Goal: Information Seeking & Learning: Learn about a topic

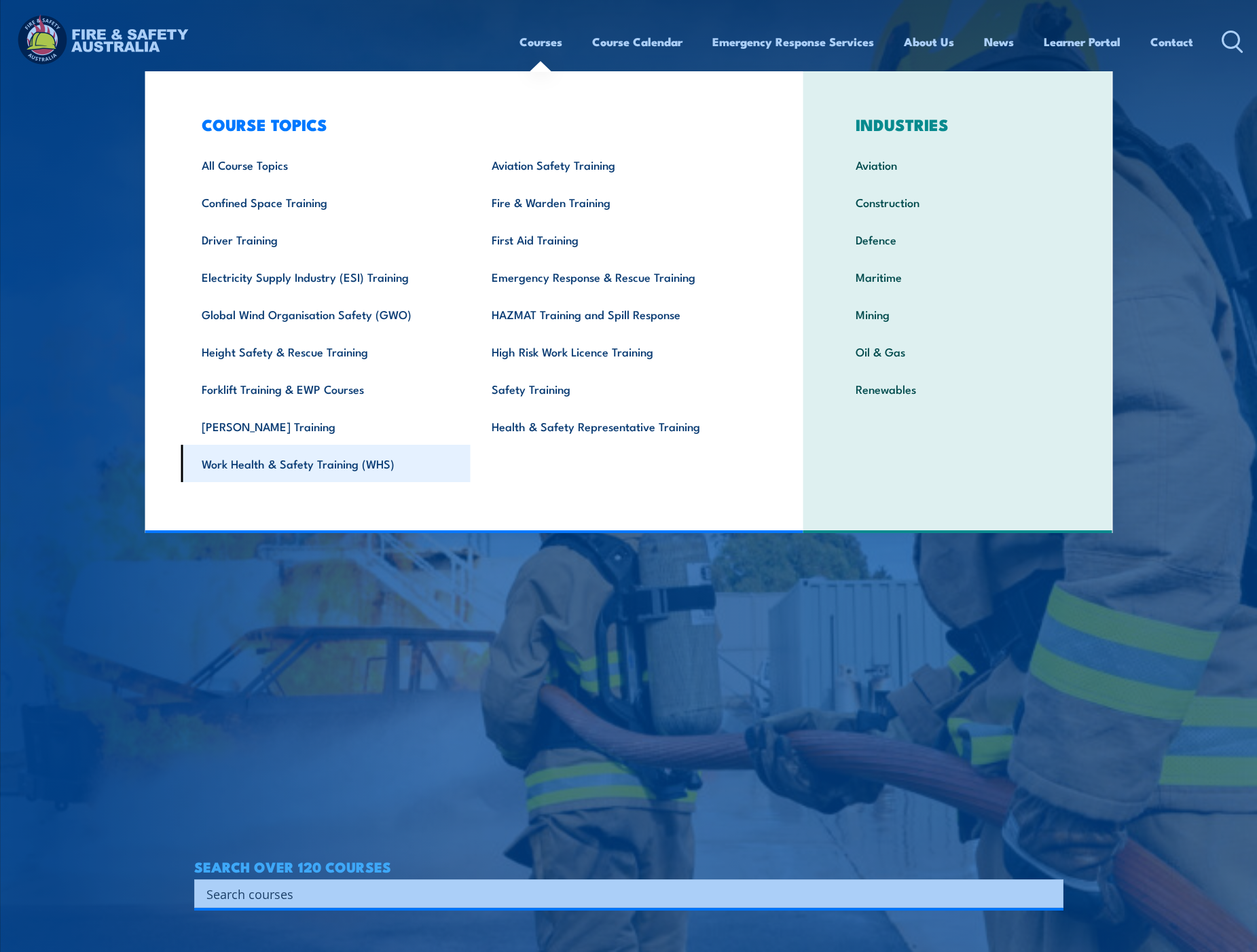
click at [307, 465] on link "Work Health & Safety Training (WHS)" at bounding box center [325, 463] width 290 height 37
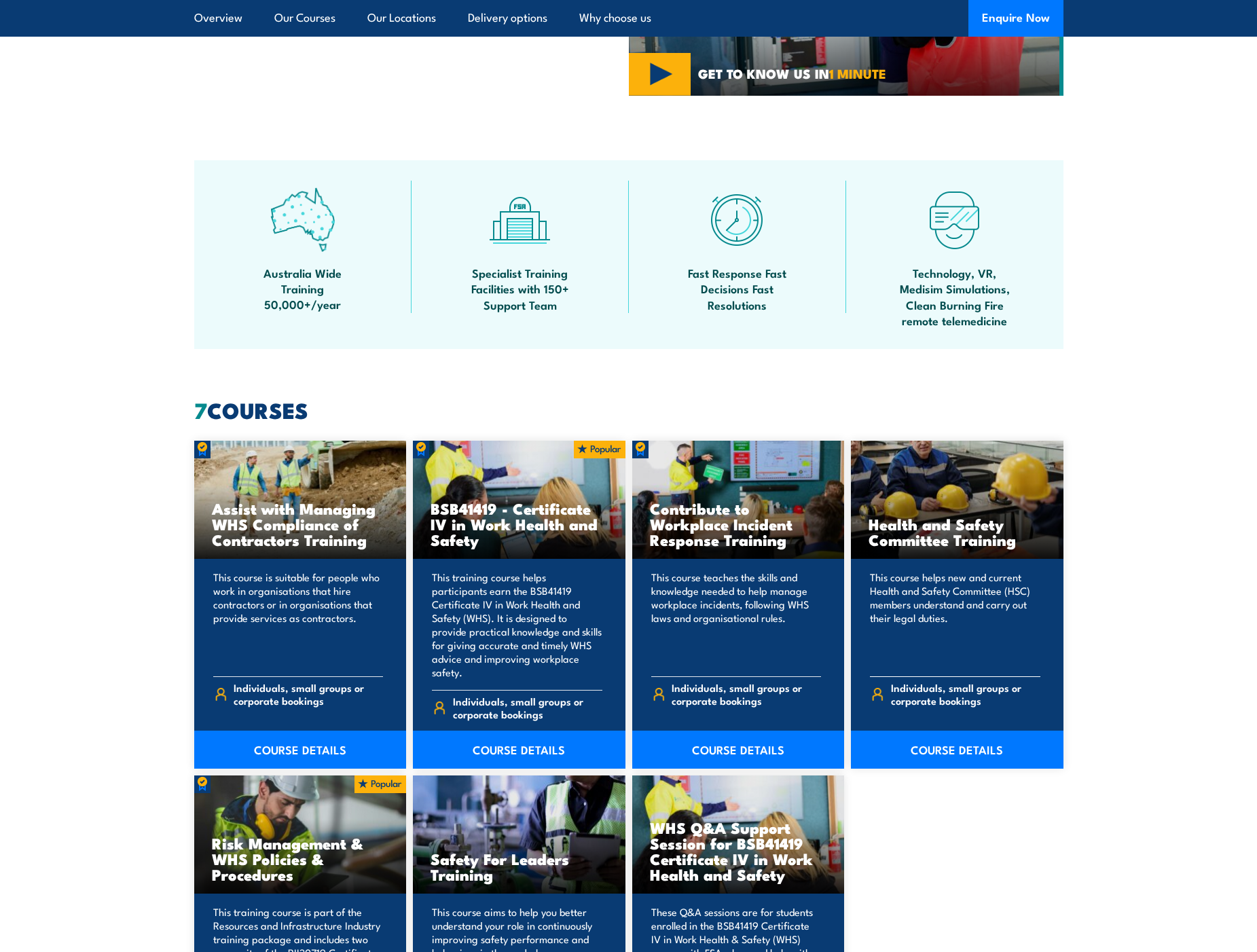
scroll to position [747, 0]
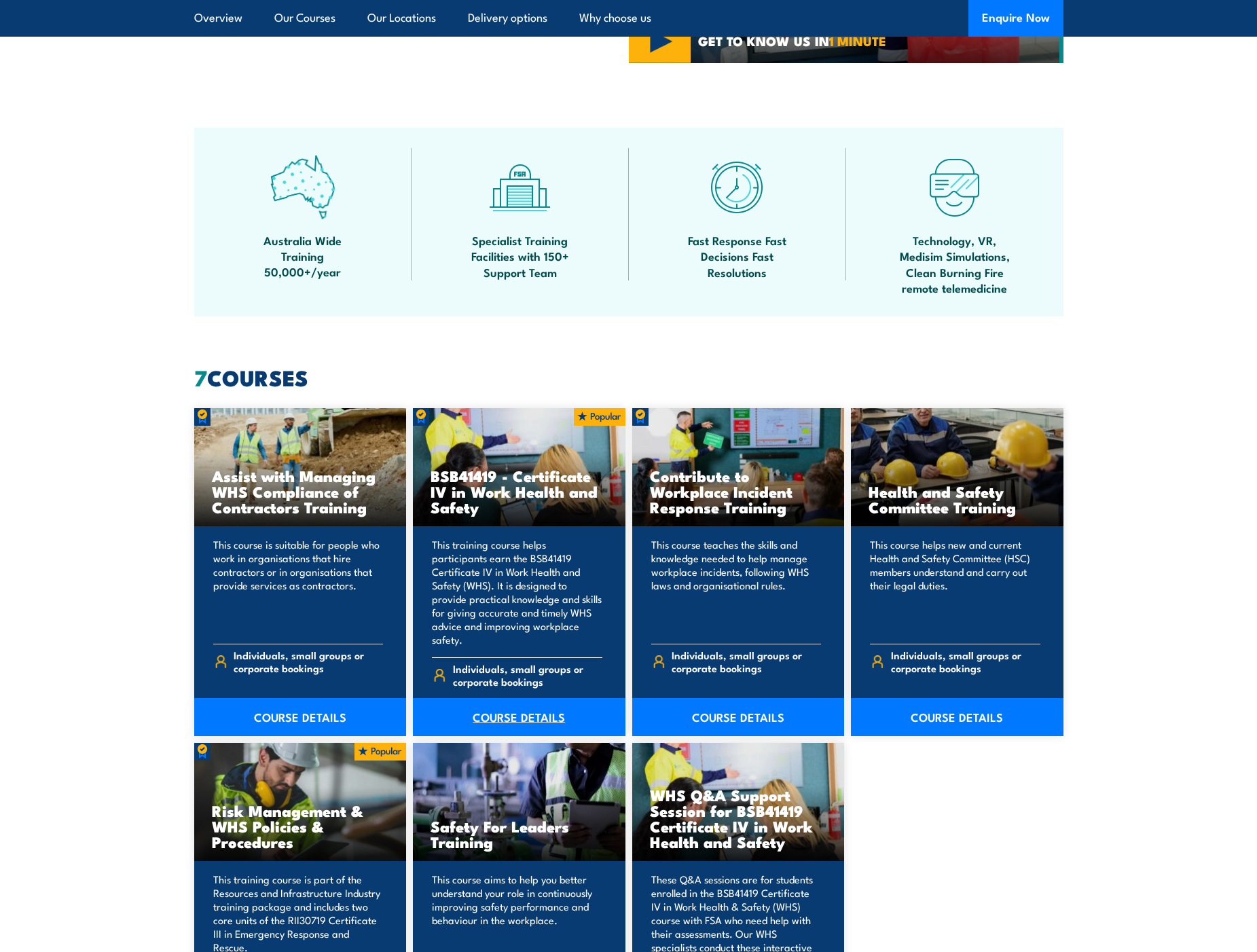
click at [501, 703] on link "COURSE DETAILS" at bounding box center [519, 717] width 213 height 38
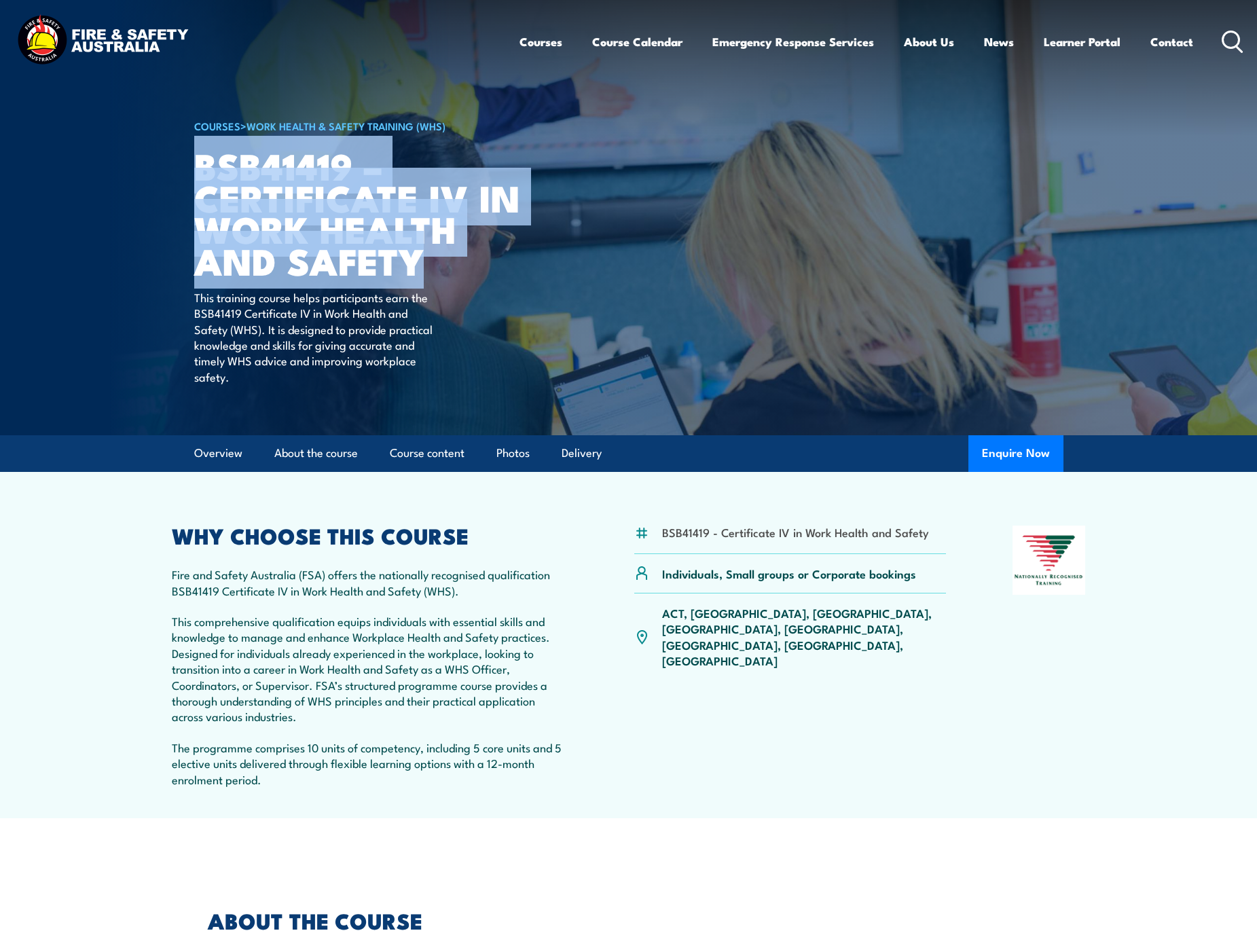
drag, startPoint x: 416, startPoint y: 258, endPoint x: 198, endPoint y: 159, distance: 239.4
click at [198, 159] on h1 "BSB41419 – Certificate IV in Work Health and Safety" at bounding box center [362, 213] width 335 height 127
copy h1 "BSB41419 – Certificate IV in Work Health and Safety"
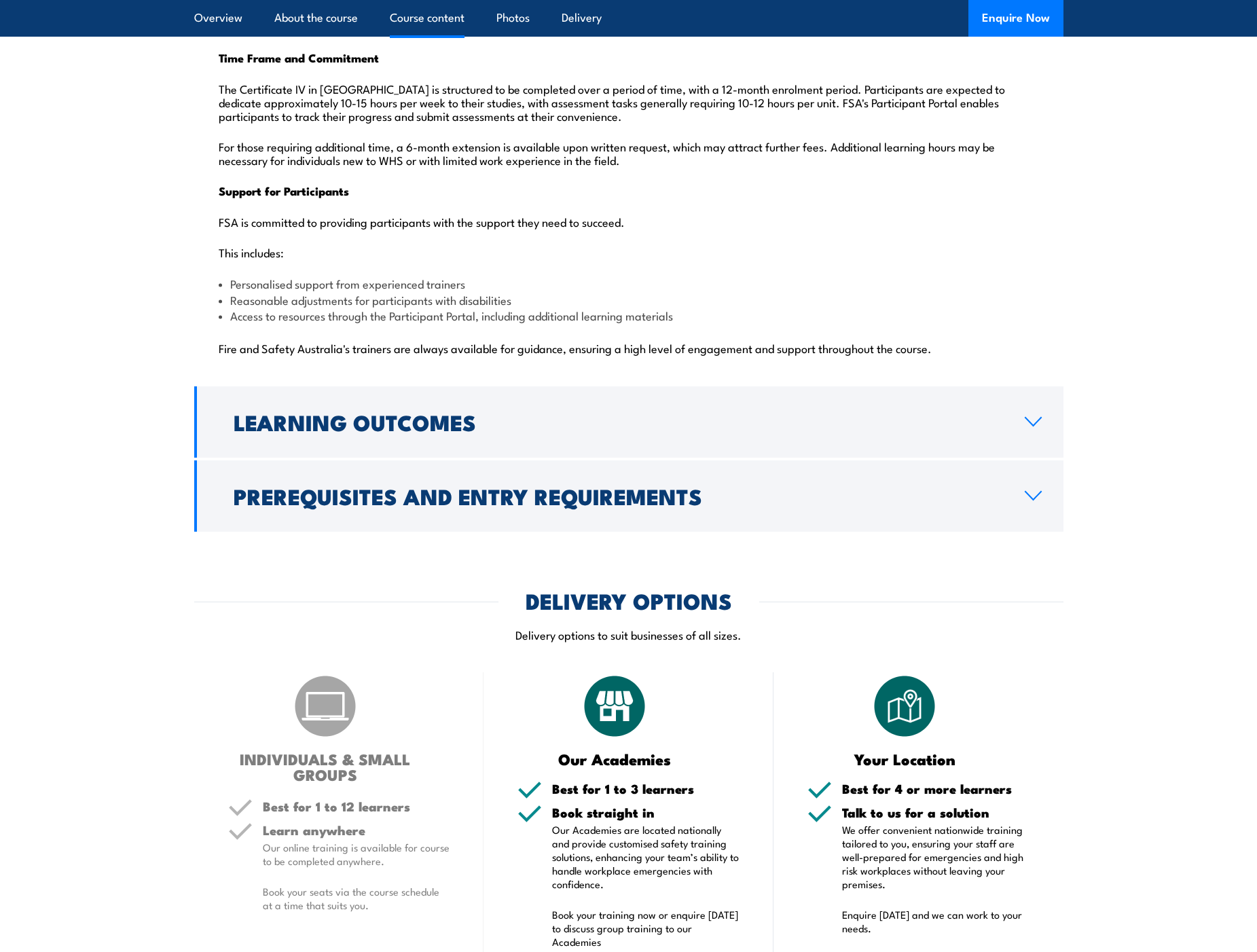
scroll to position [3259, 0]
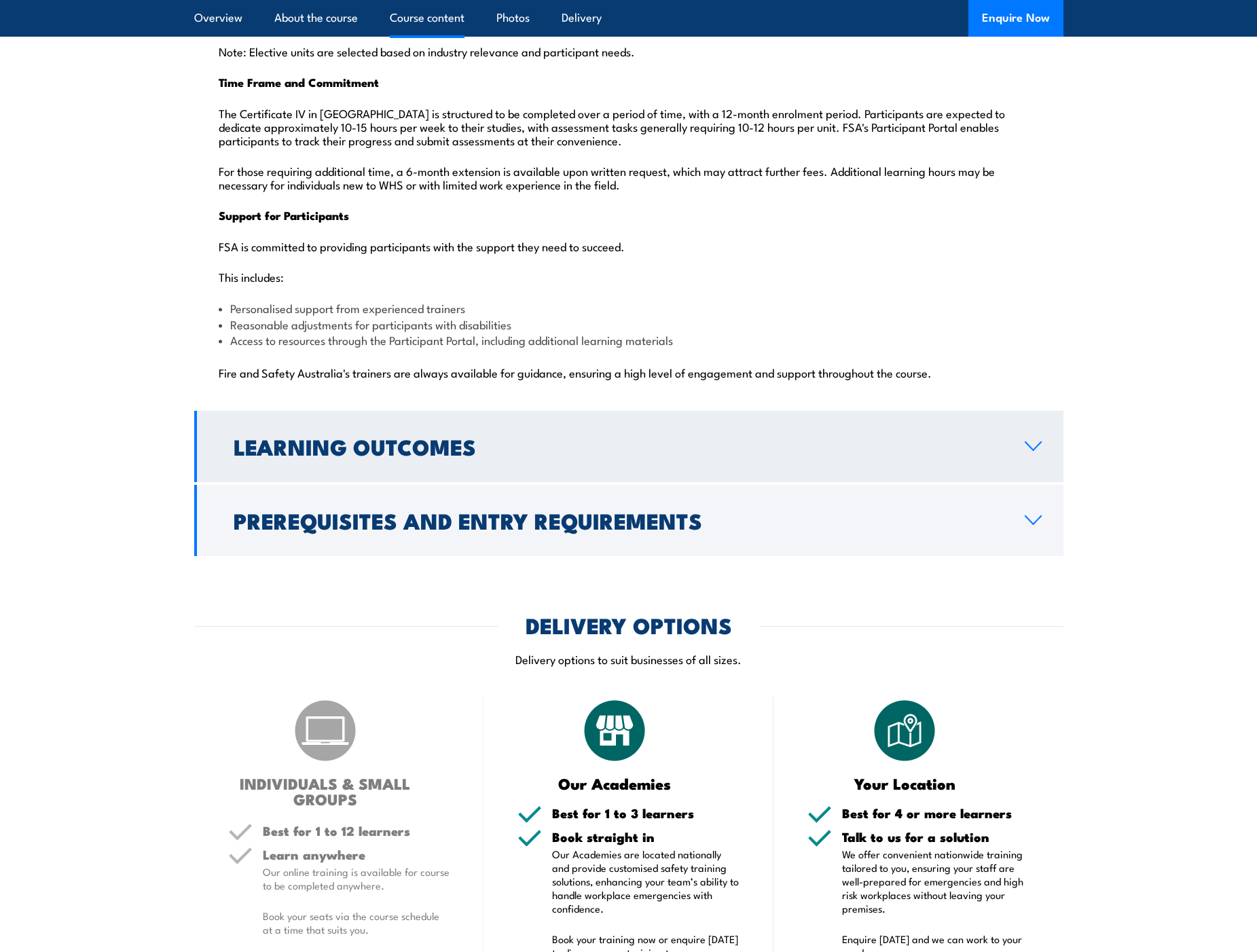
click at [478, 429] on link "Learning Outcomes" at bounding box center [629, 446] width 870 height 71
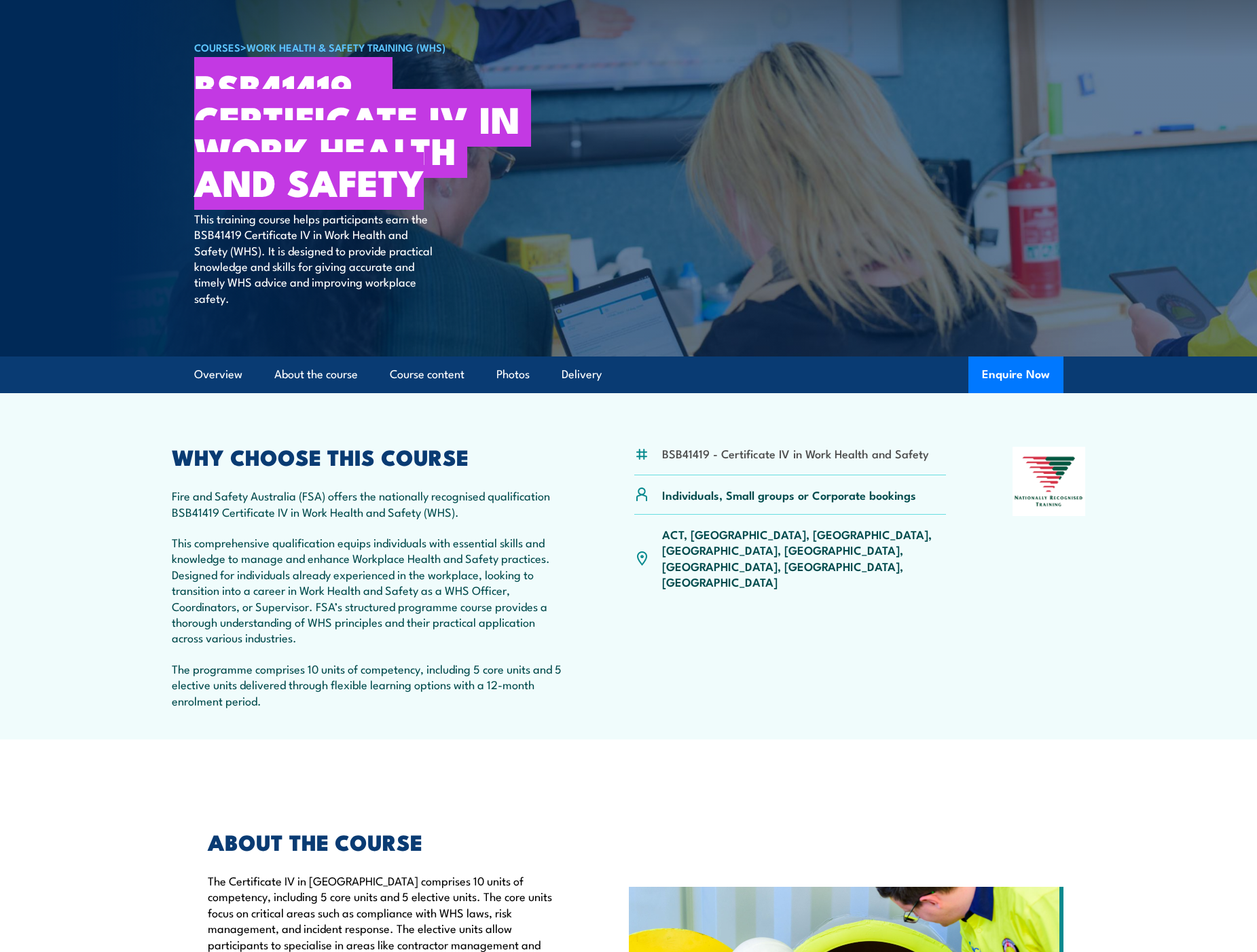
scroll to position [0, 0]
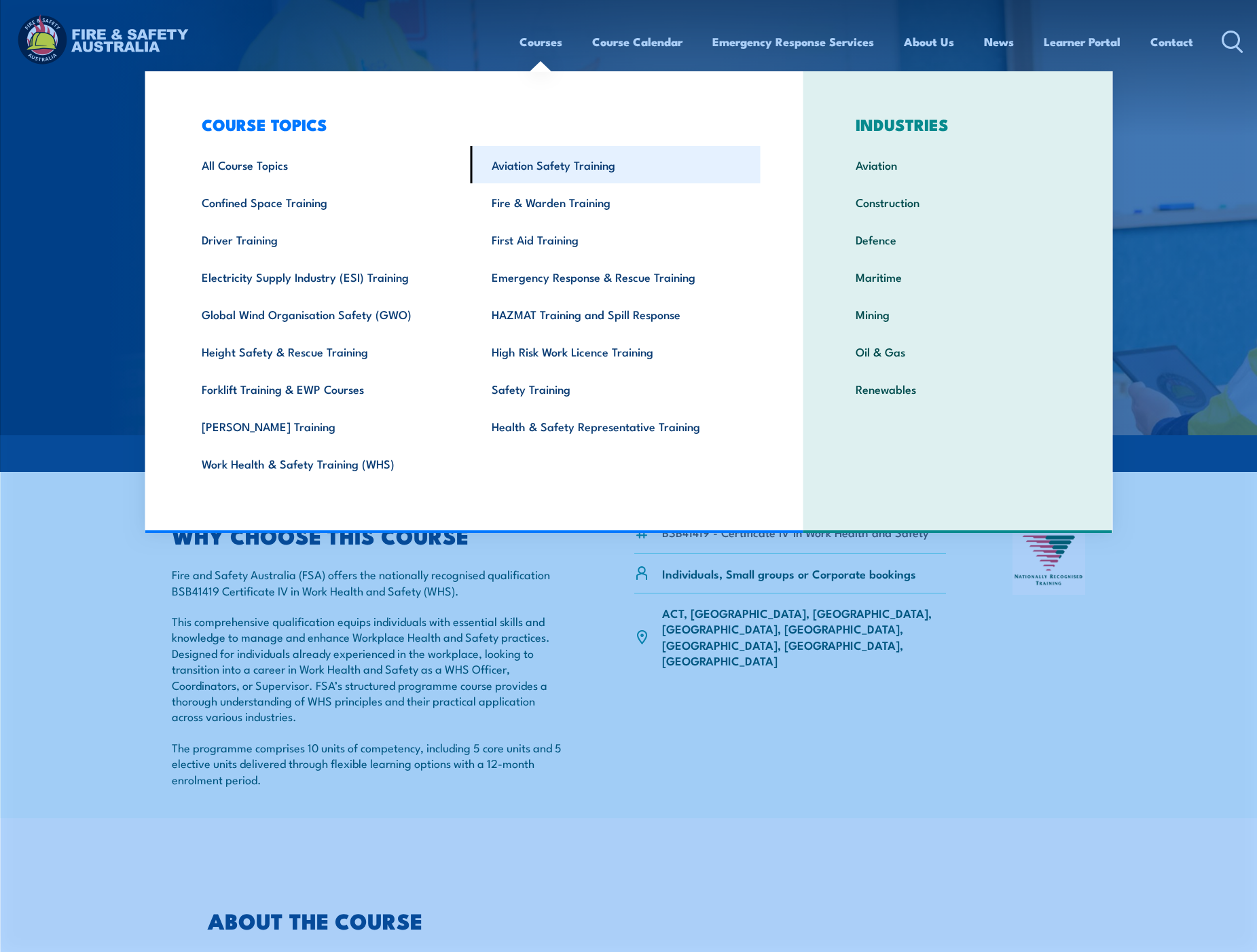
click at [548, 171] on link "Aviation Safety Training" at bounding box center [615, 165] width 290 height 37
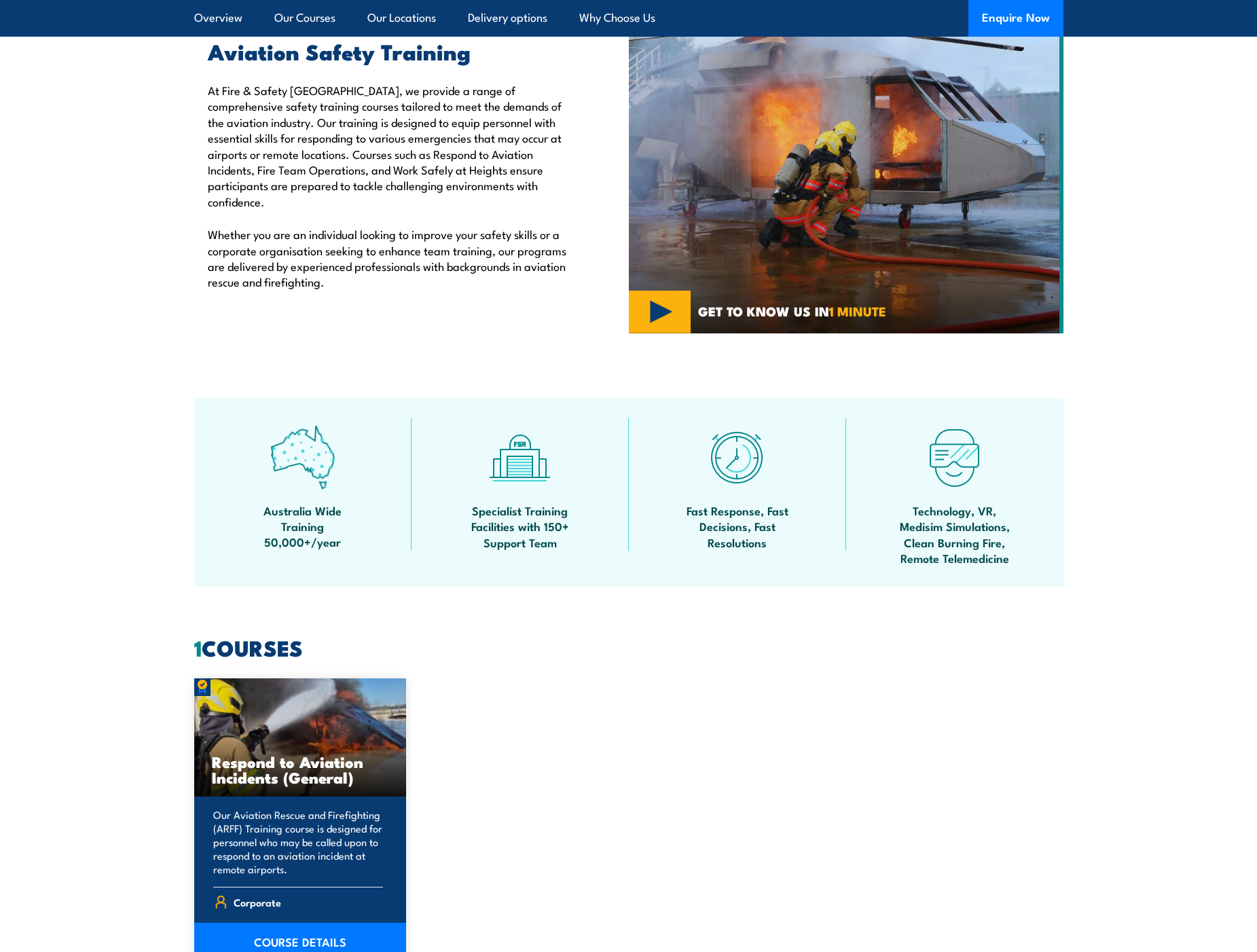
scroll to position [747, 0]
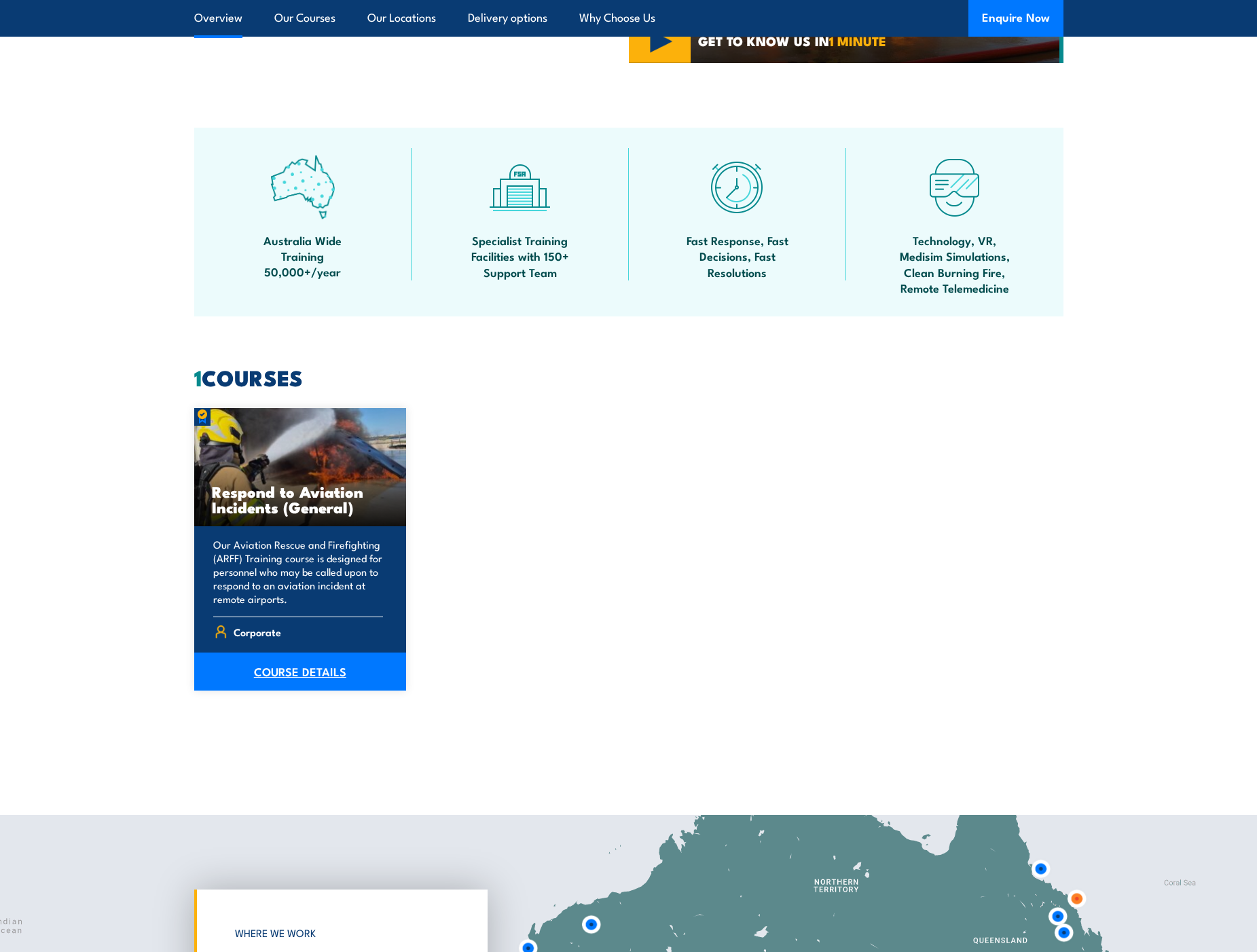
click at [299, 678] on link "COURSE DETAILS" at bounding box center [301, 672] width 213 height 38
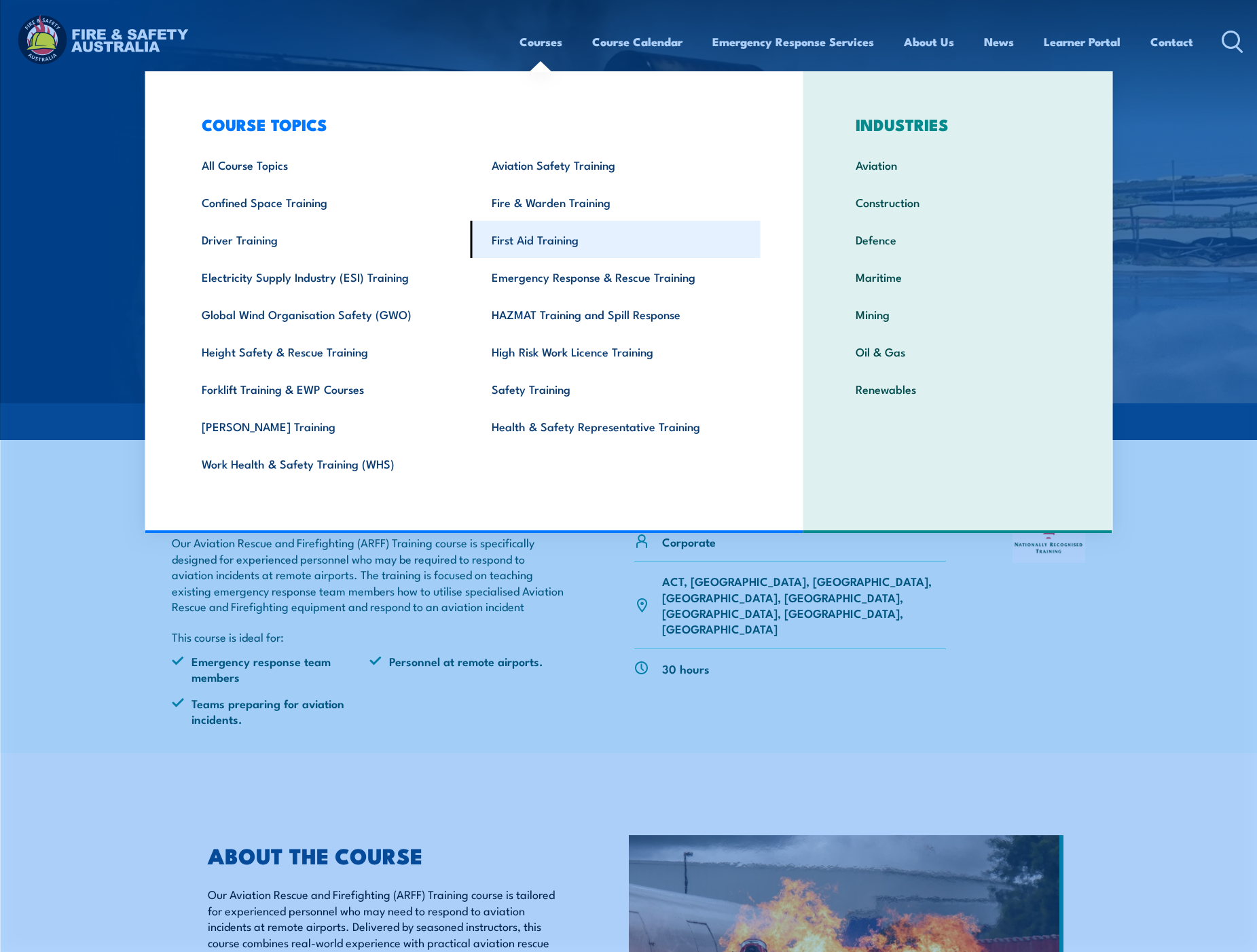
click at [606, 244] on link "First Aid Training" at bounding box center [615, 239] width 290 height 37
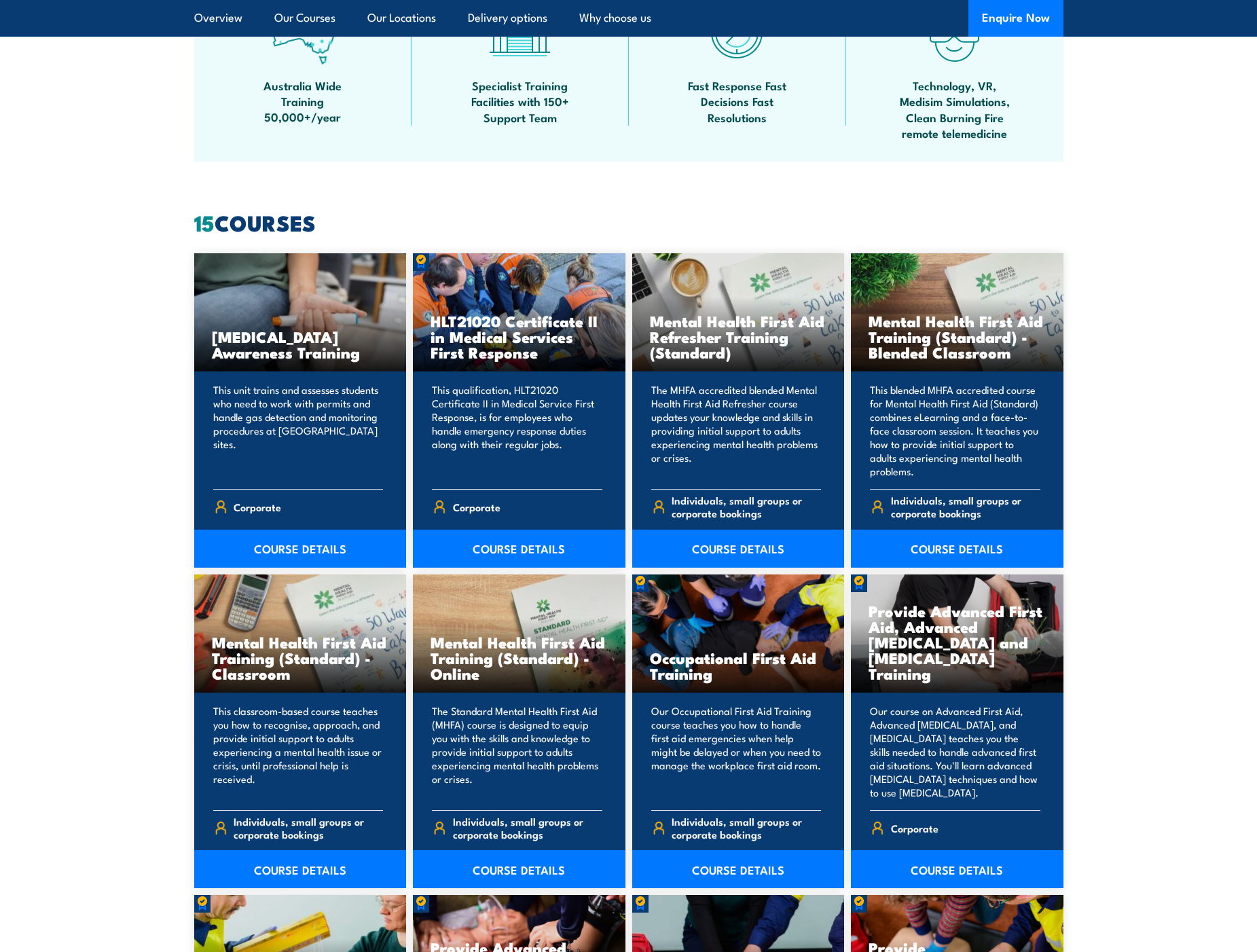
scroll to position [1019, 0]
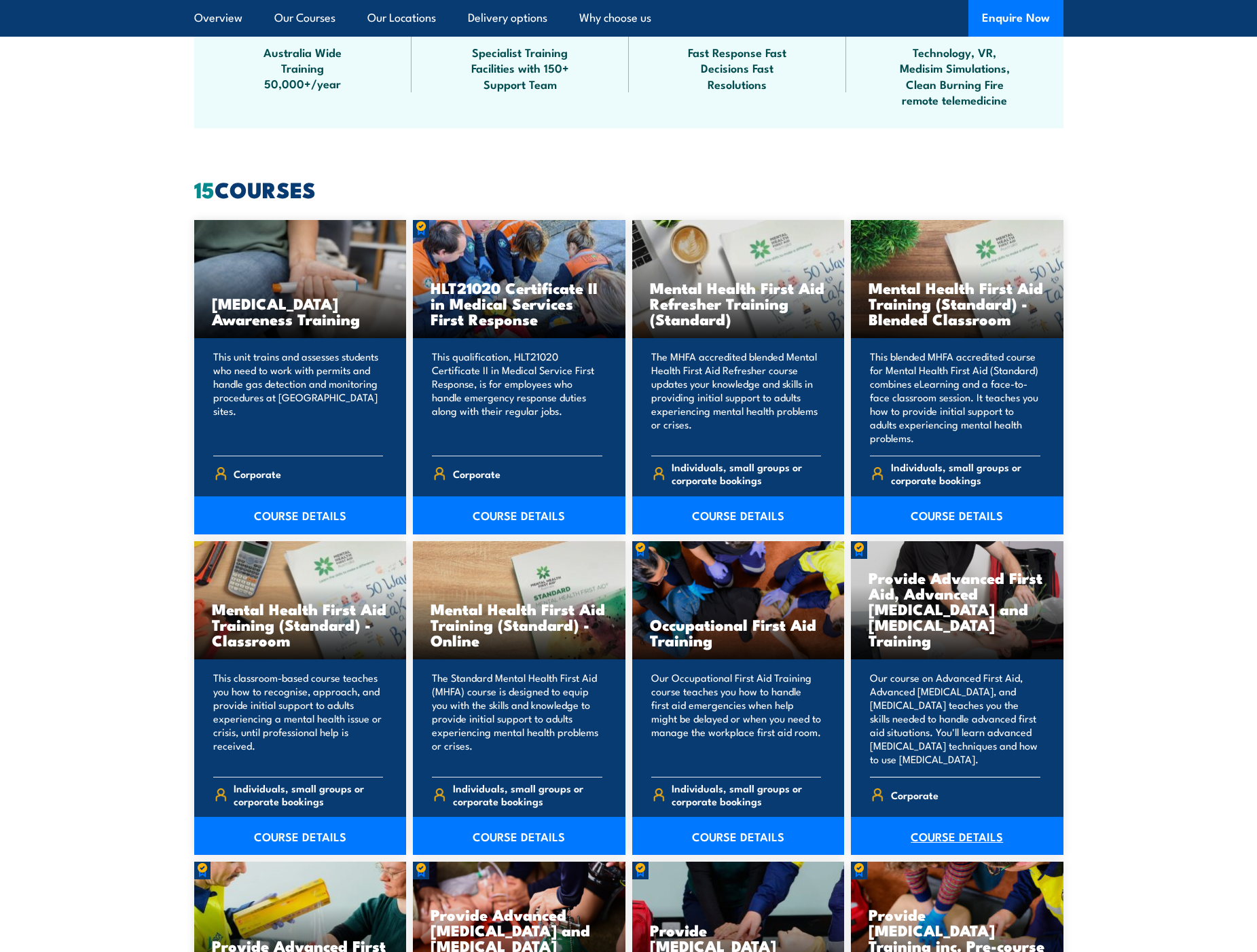
click at [955, 829] on link "COURSE DETAILS" at bounding box center [958, 836] width 213 height 38
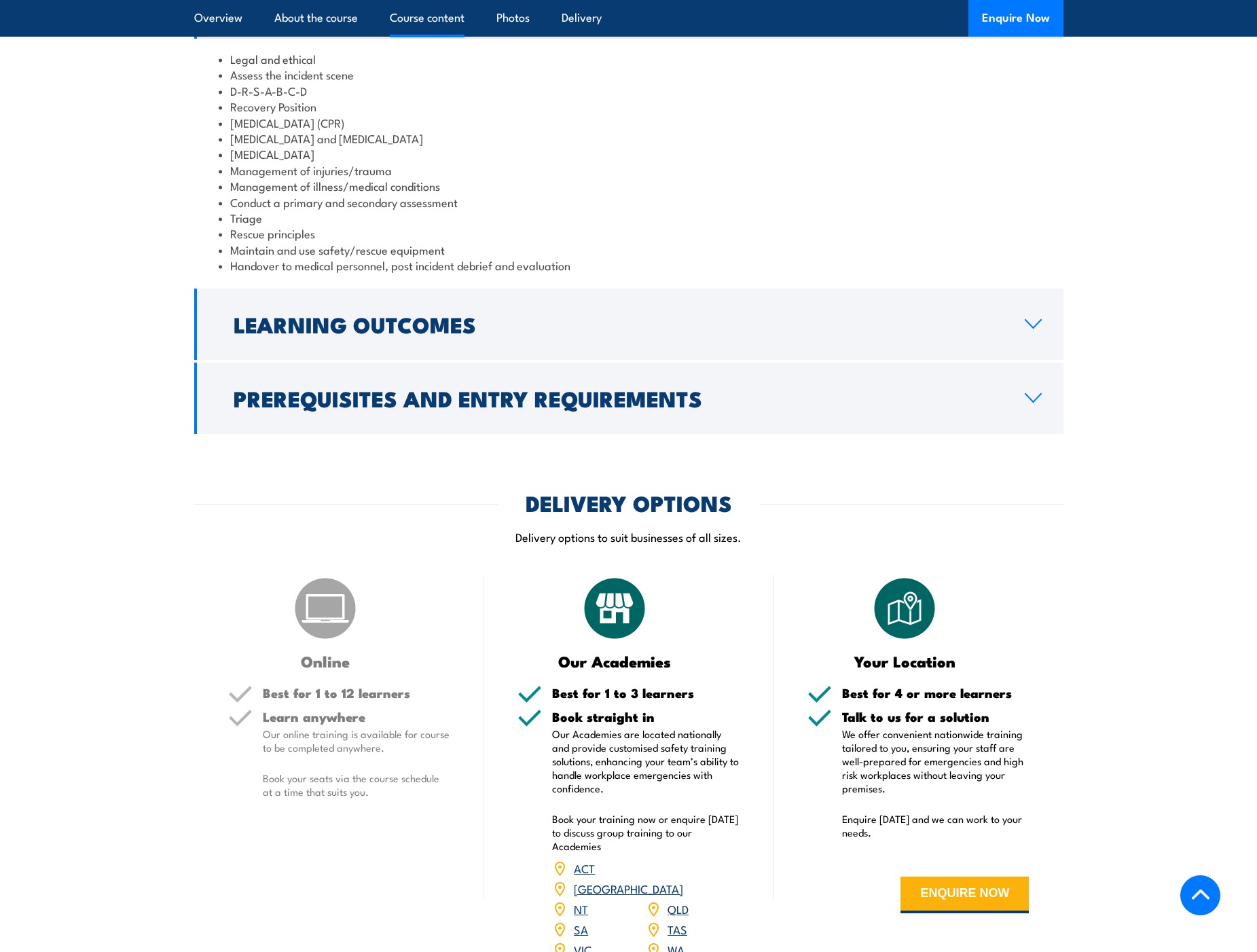
scroll to position [1379, 0]
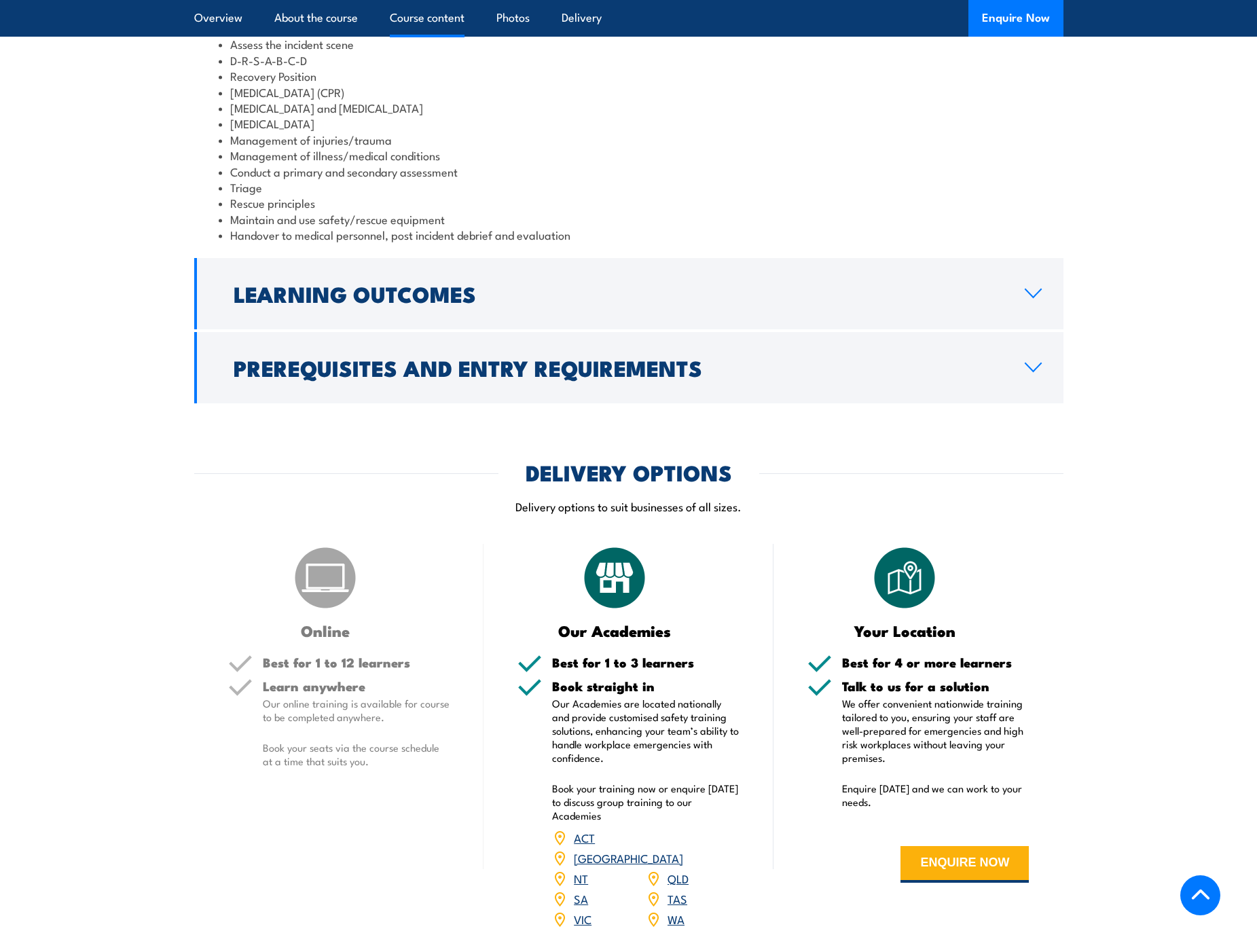
click at [675, 911] on link "WA" at bounding box center [676, 918] width 17 height 16
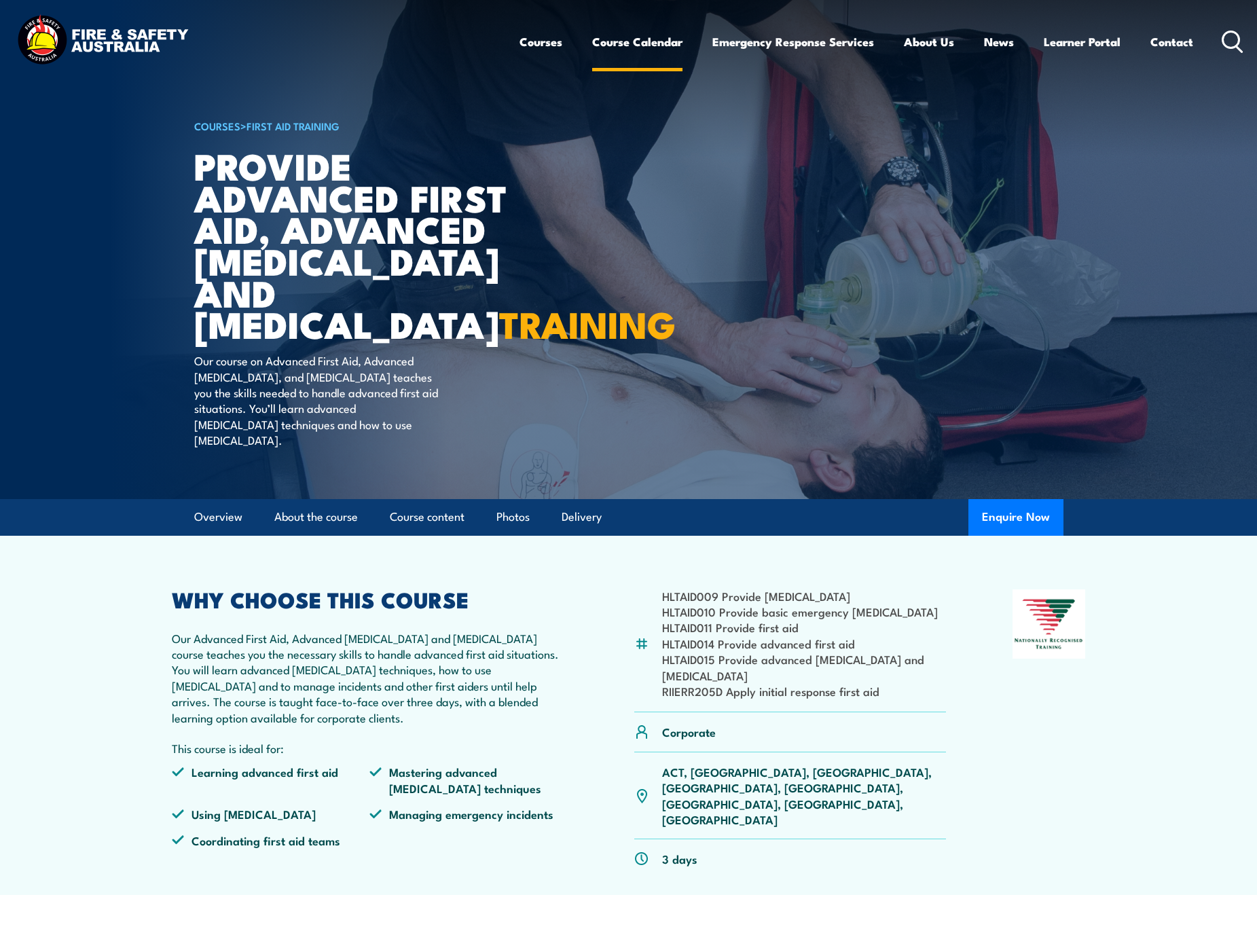
click at [665, 39] on link "Course Calendar" at bounding box center [638, 41] width 90 height 36
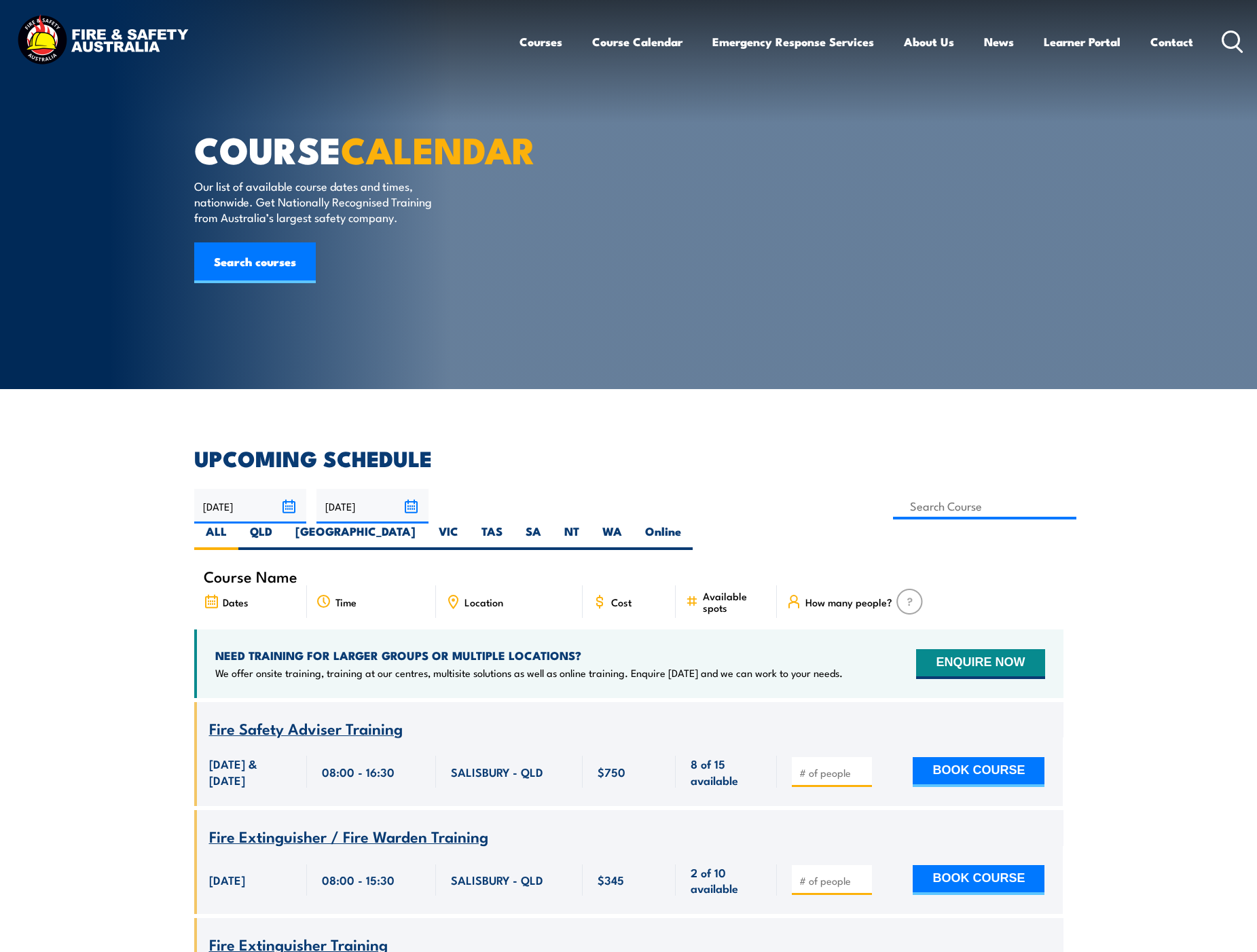
click at [634, 523] on label "WA" at bounding box center [612, 536] width 43 height 27
click at [631, 523] on input "WA" at bounding box center [627, 528] width 9 height 9
radio input "true"
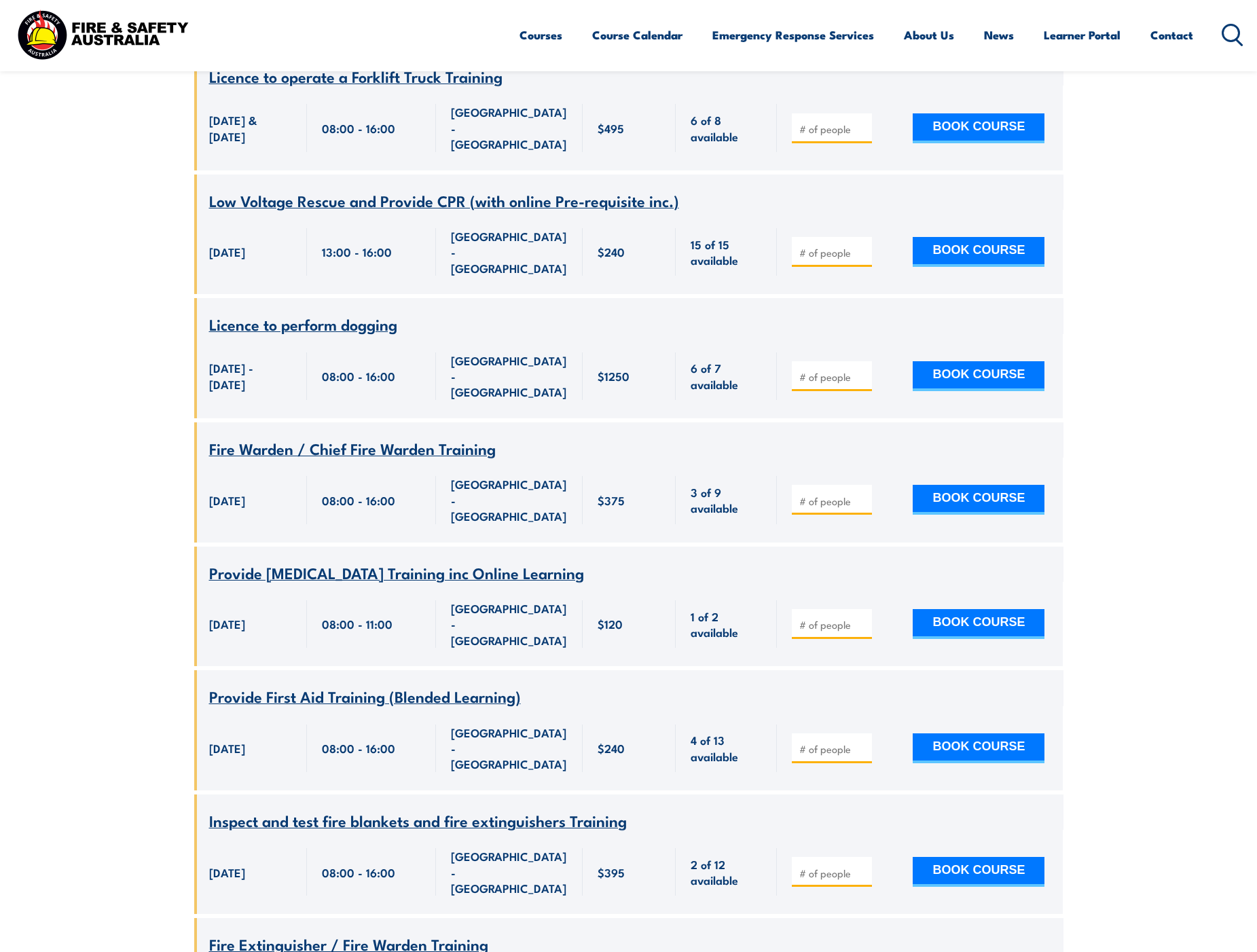
scroll to position [720, 0]
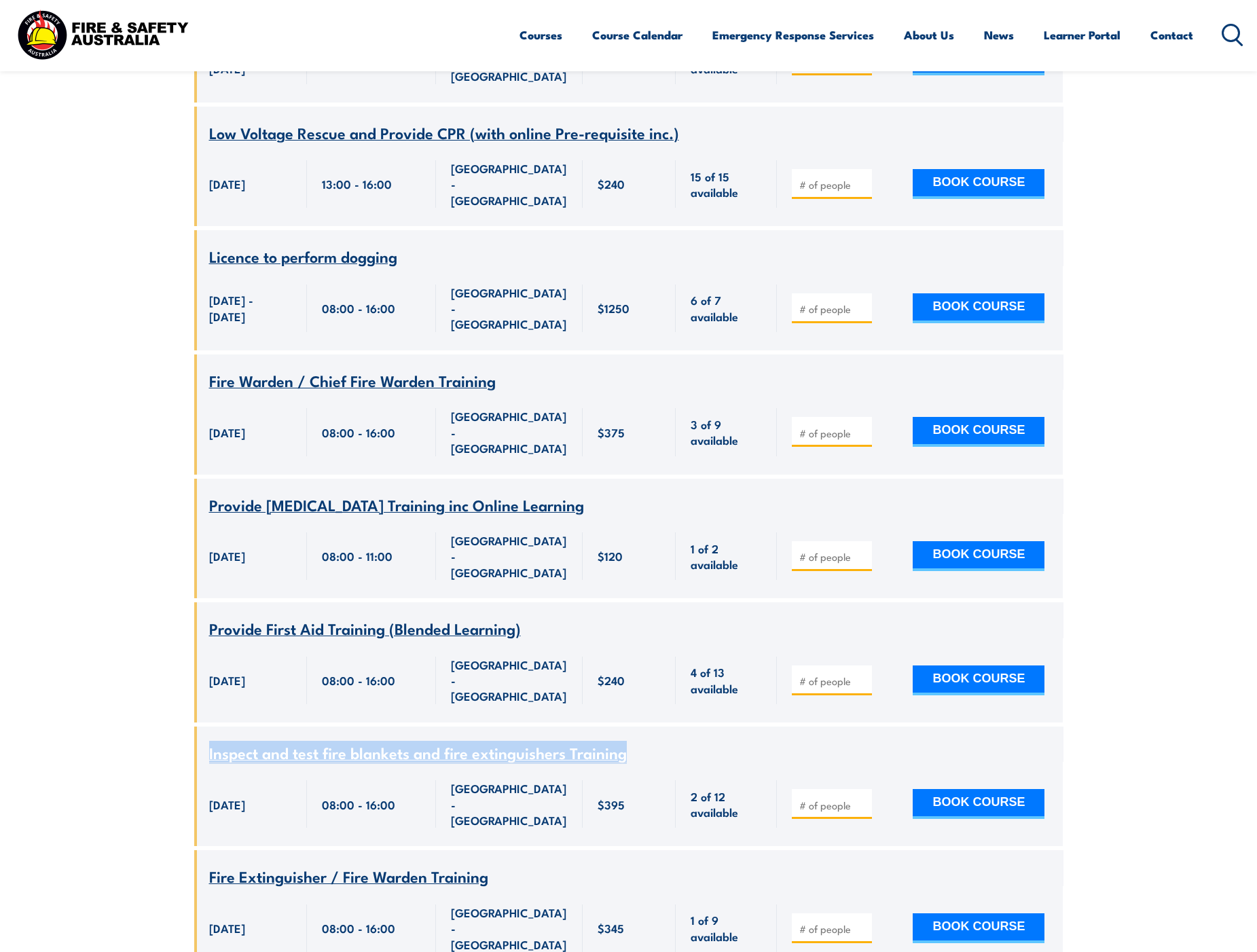
drag, startPoint x: 204, startPoint y: 631, endPoint x: 654, endPoint y: 634, distance: 450.0
click at [654, 726] on div "Course Name Inspect and test fire blankets and fire extinguishers Training" at bounding box center [629, 744] width 870 height 35
drag, startPoint x: 654, startPoint y: 634, endPoint x: 559, endPoint y: 626, distance: 95.3
copy span "Inspect and test fire blankets and fire extinguishers Training"
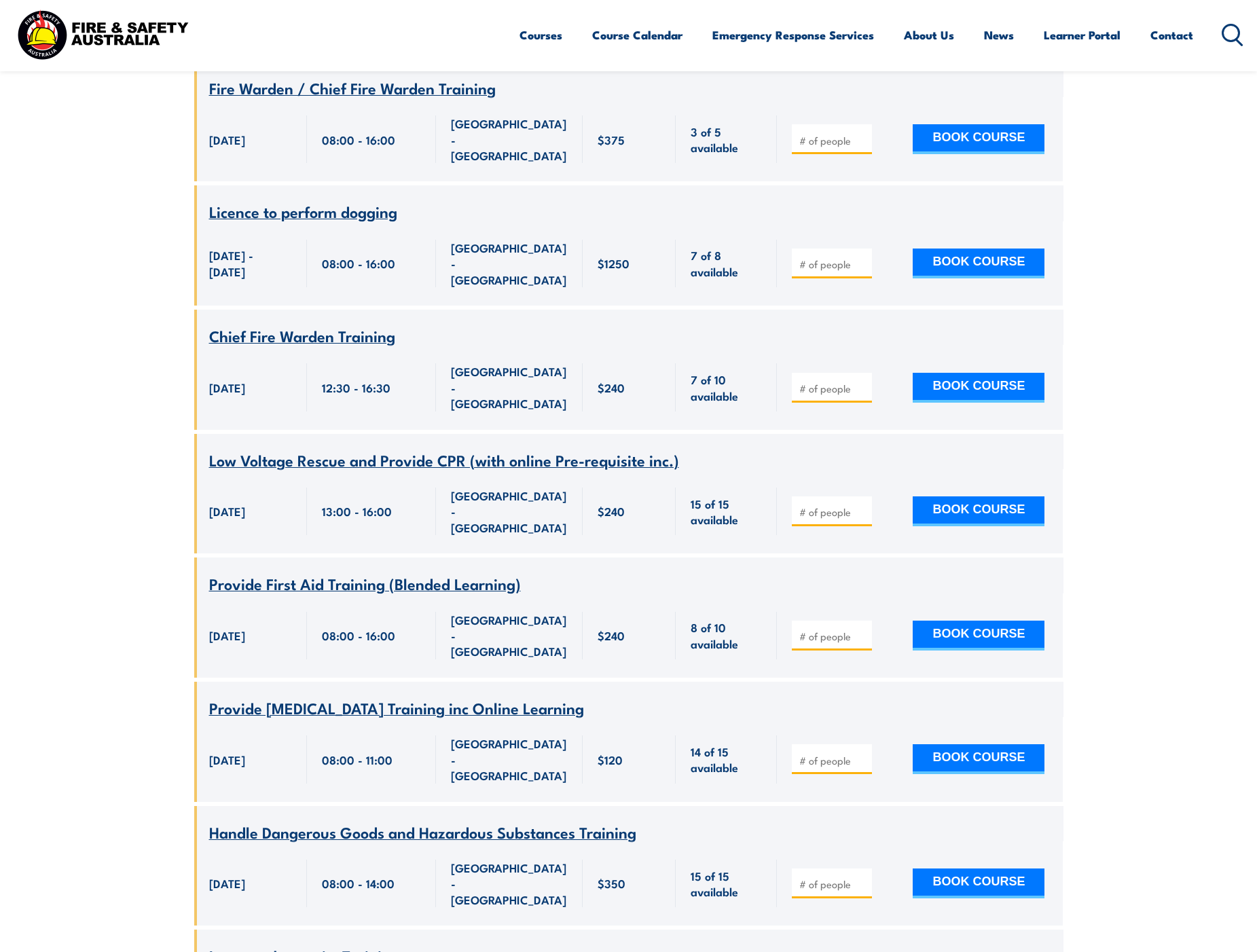
scroll to position [1902, 0]
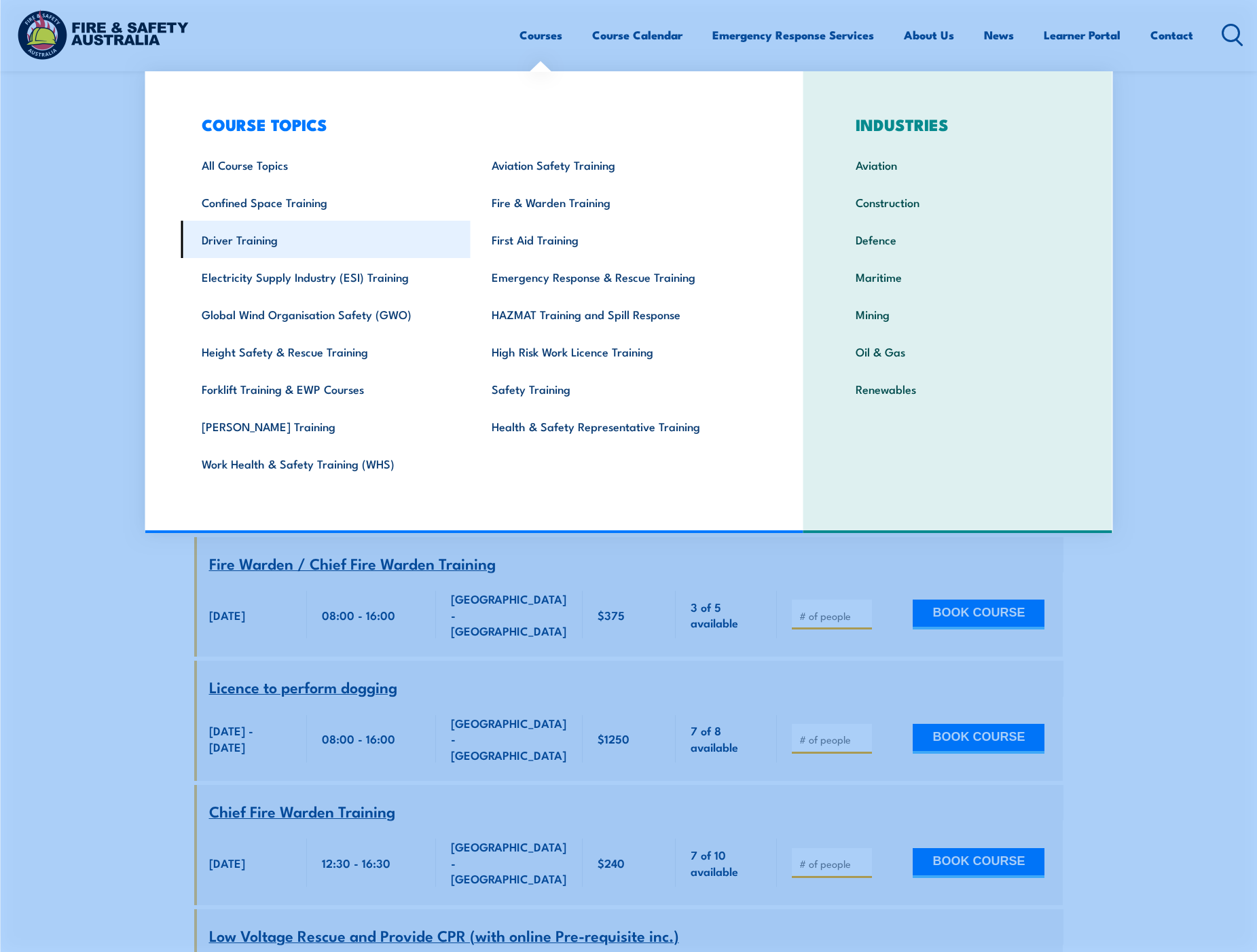
click at [347, 246] on link "Driver Training" at bounding box center [325, 239] width 290 height 37
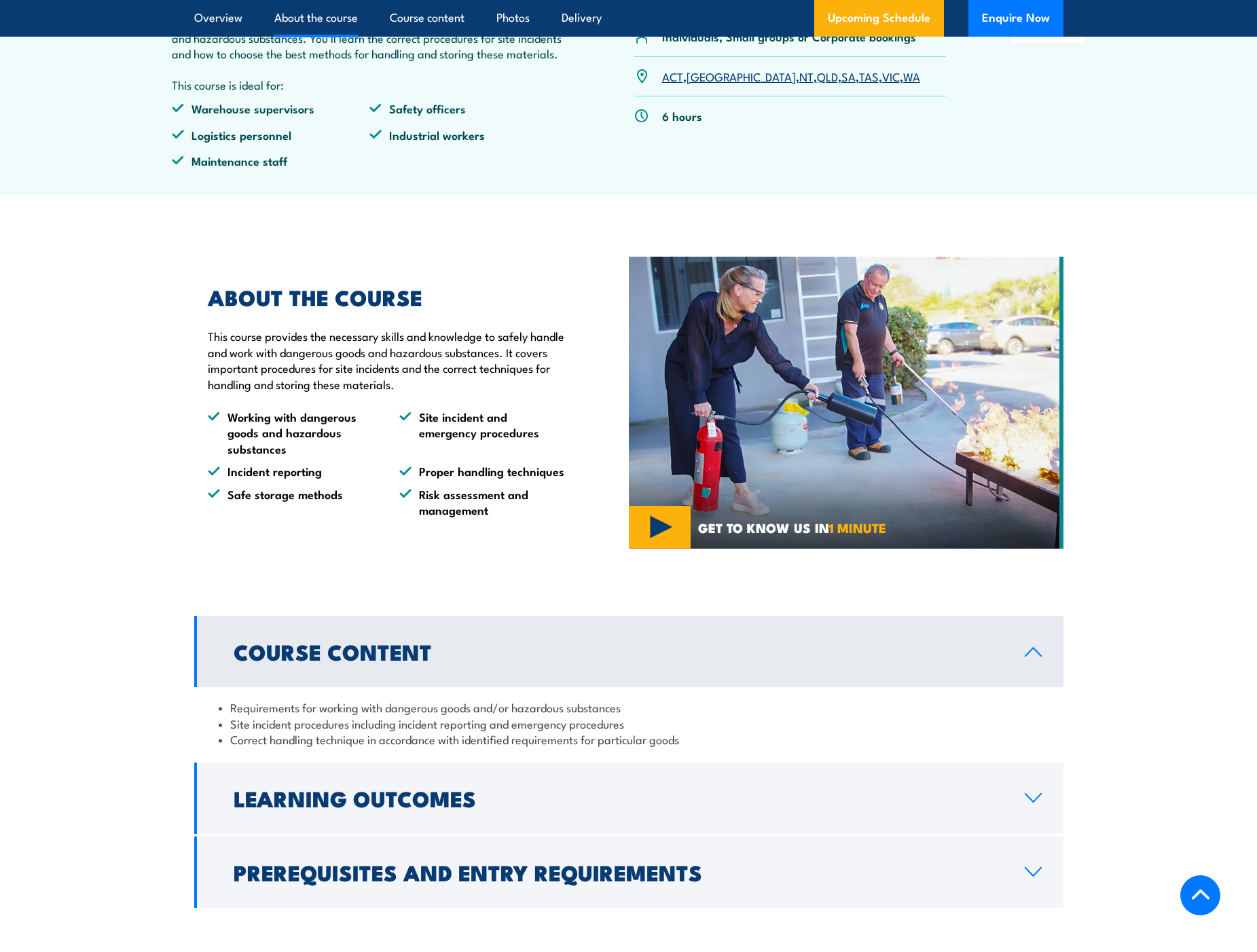
scroll to position [883, 0]
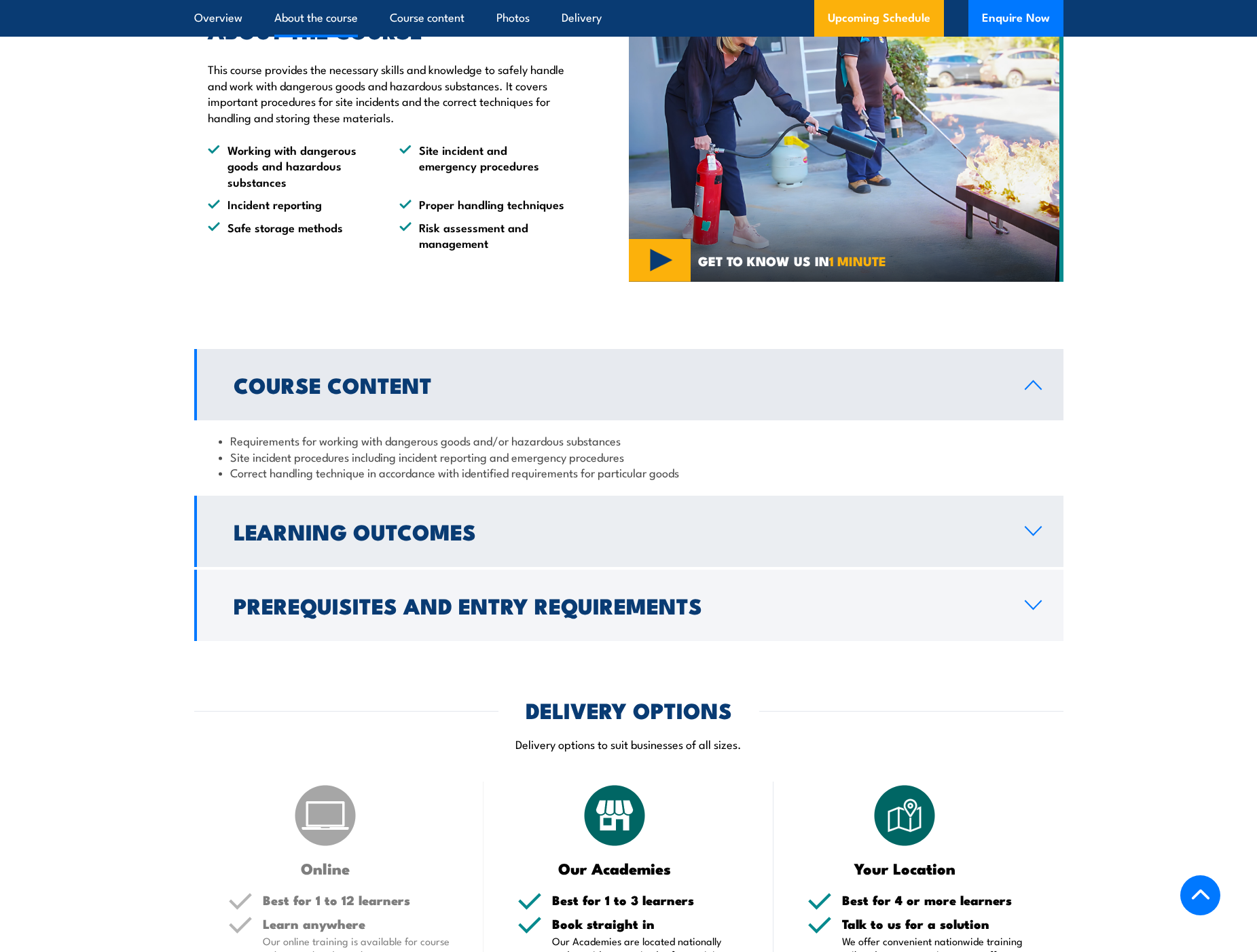
click at [463, 540] on h2 "Learning Outcomes" at bounding box center [618, 530] width 769 height 19
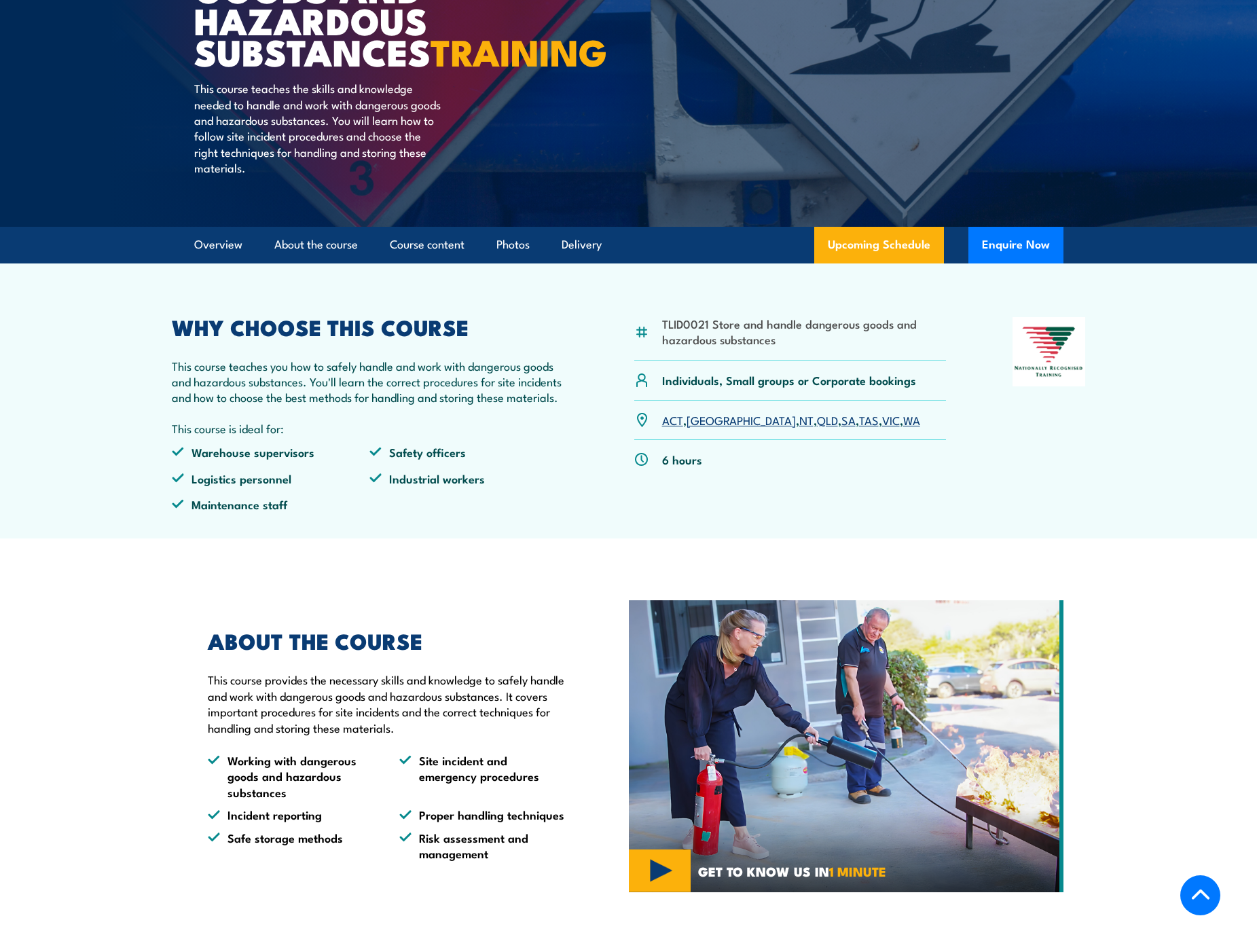
scroll to position [272, 0]
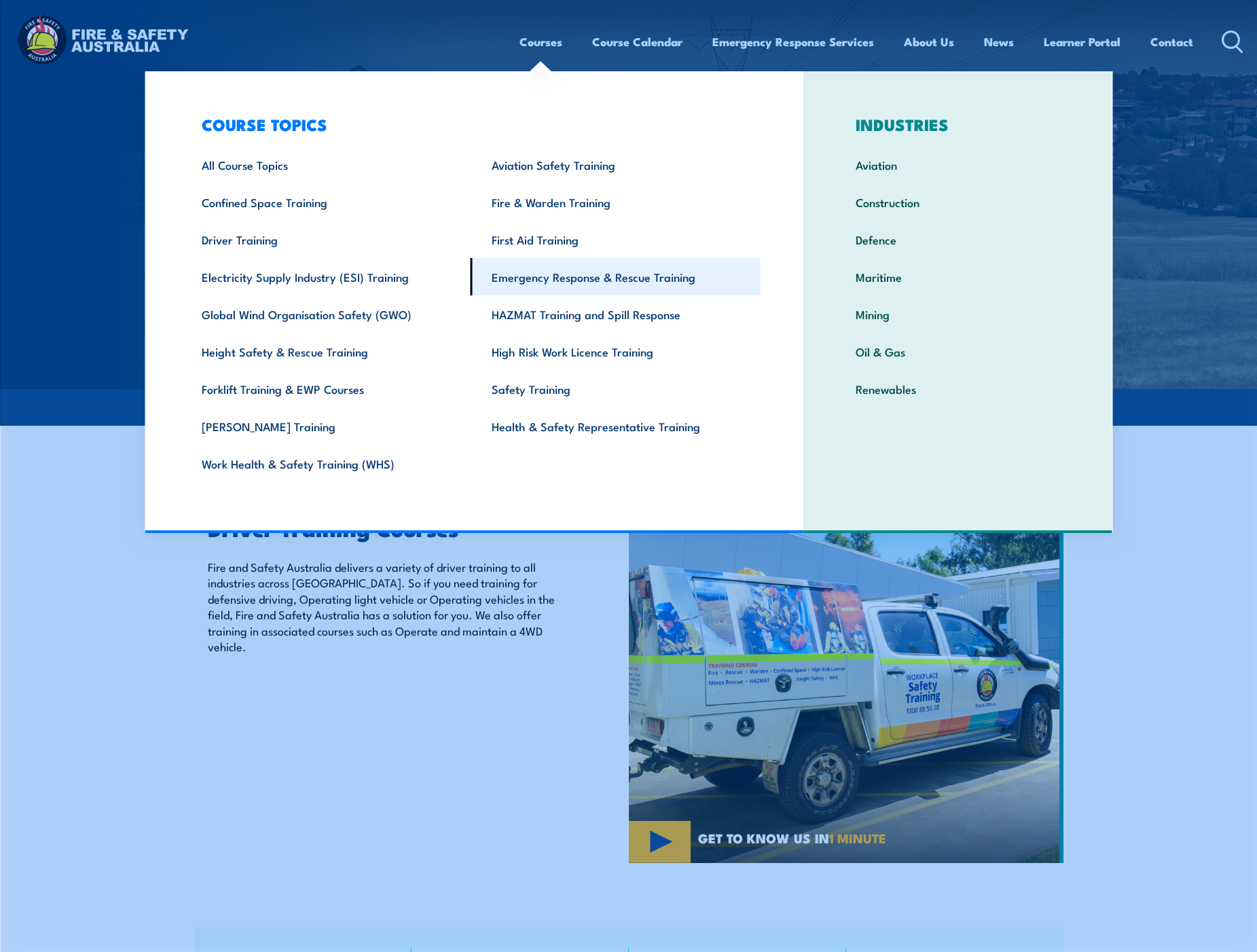
click at [612, 286] on link "Emergency Response & Rescue Training" at bounding box center [615, 276] width 290 height 37
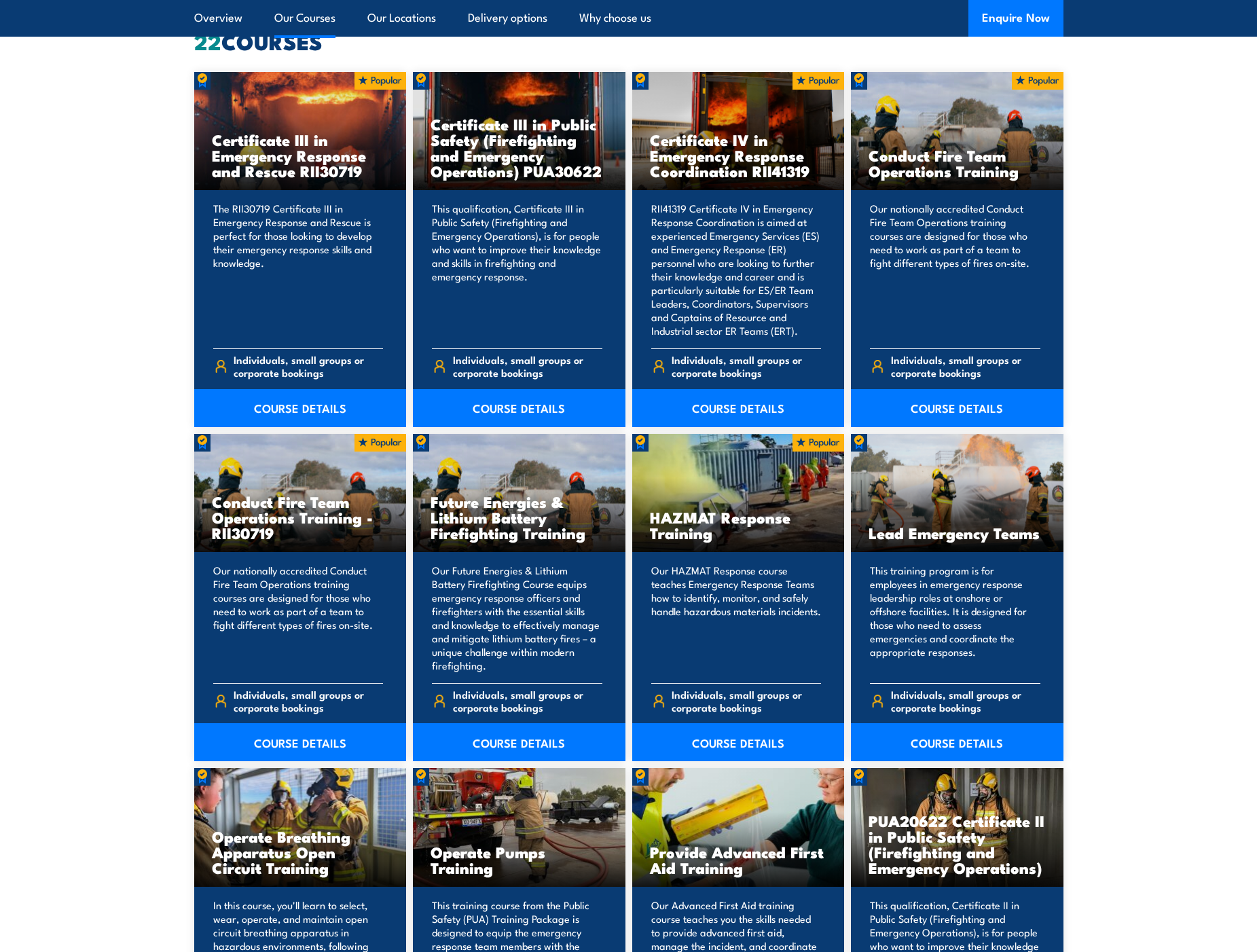
scroll to position [1222, 0]
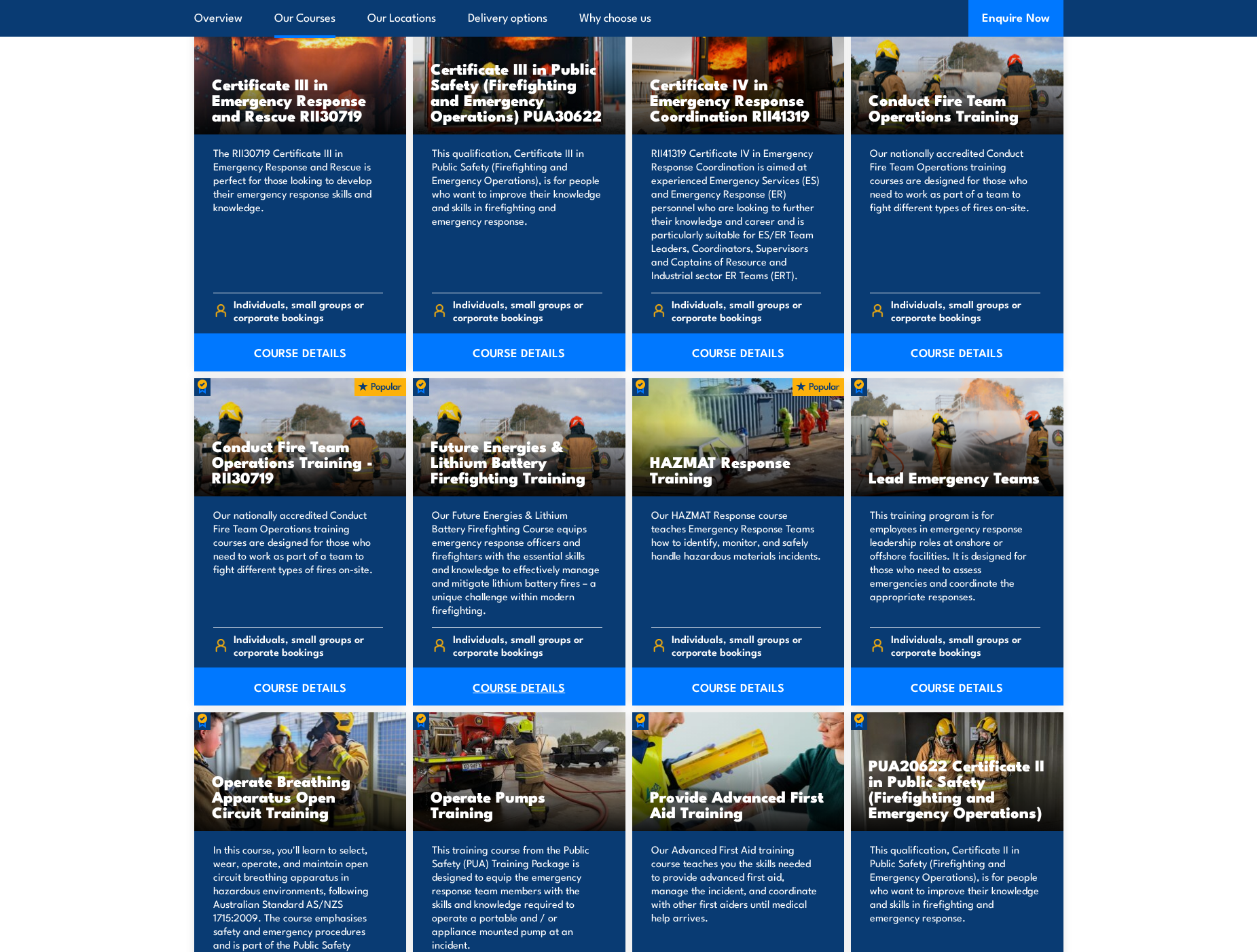
click at [517, 685] on link "COURSE DETAILS" at bounding box center [519, 686] width 213 height 38
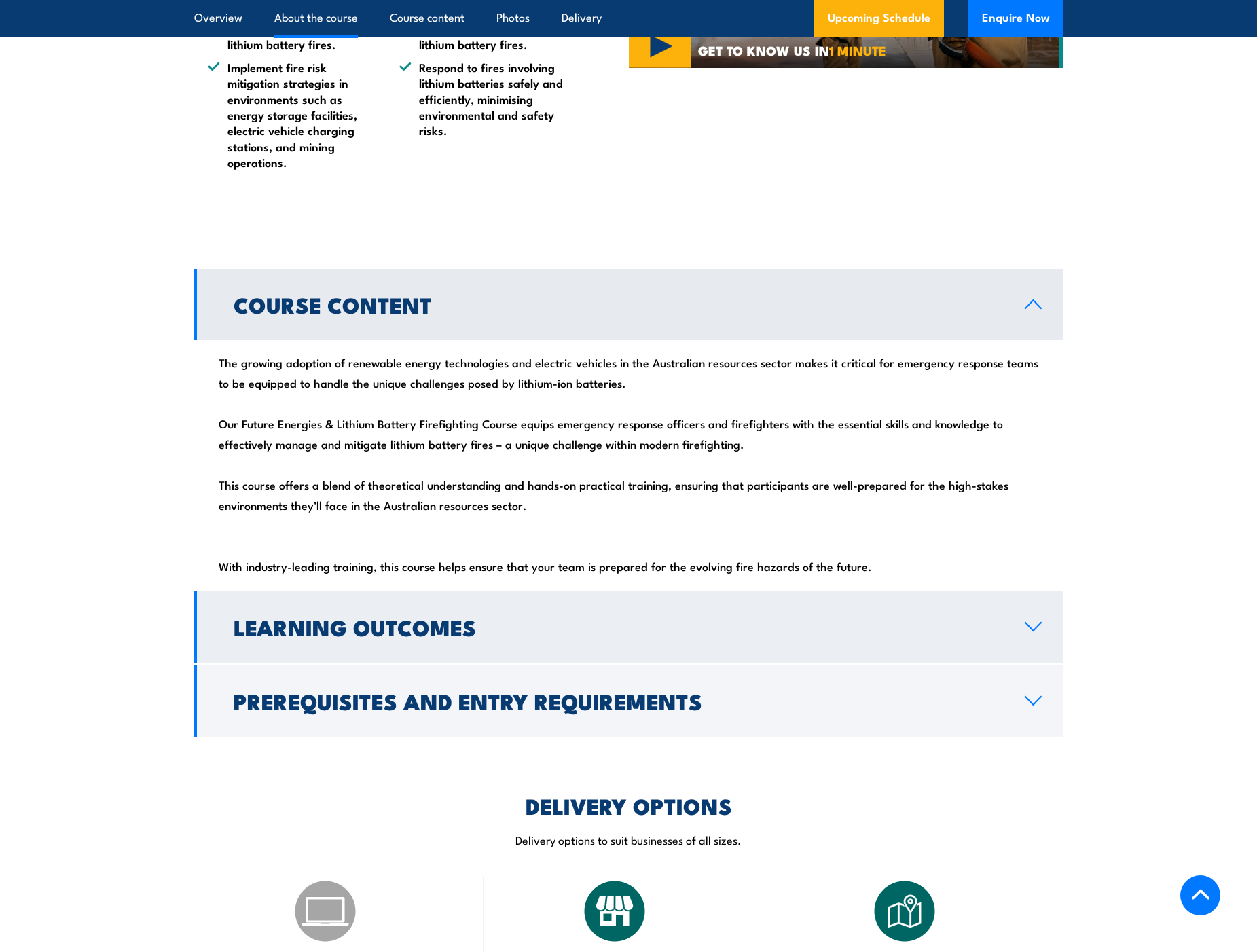
scroll to position [1562, 0]
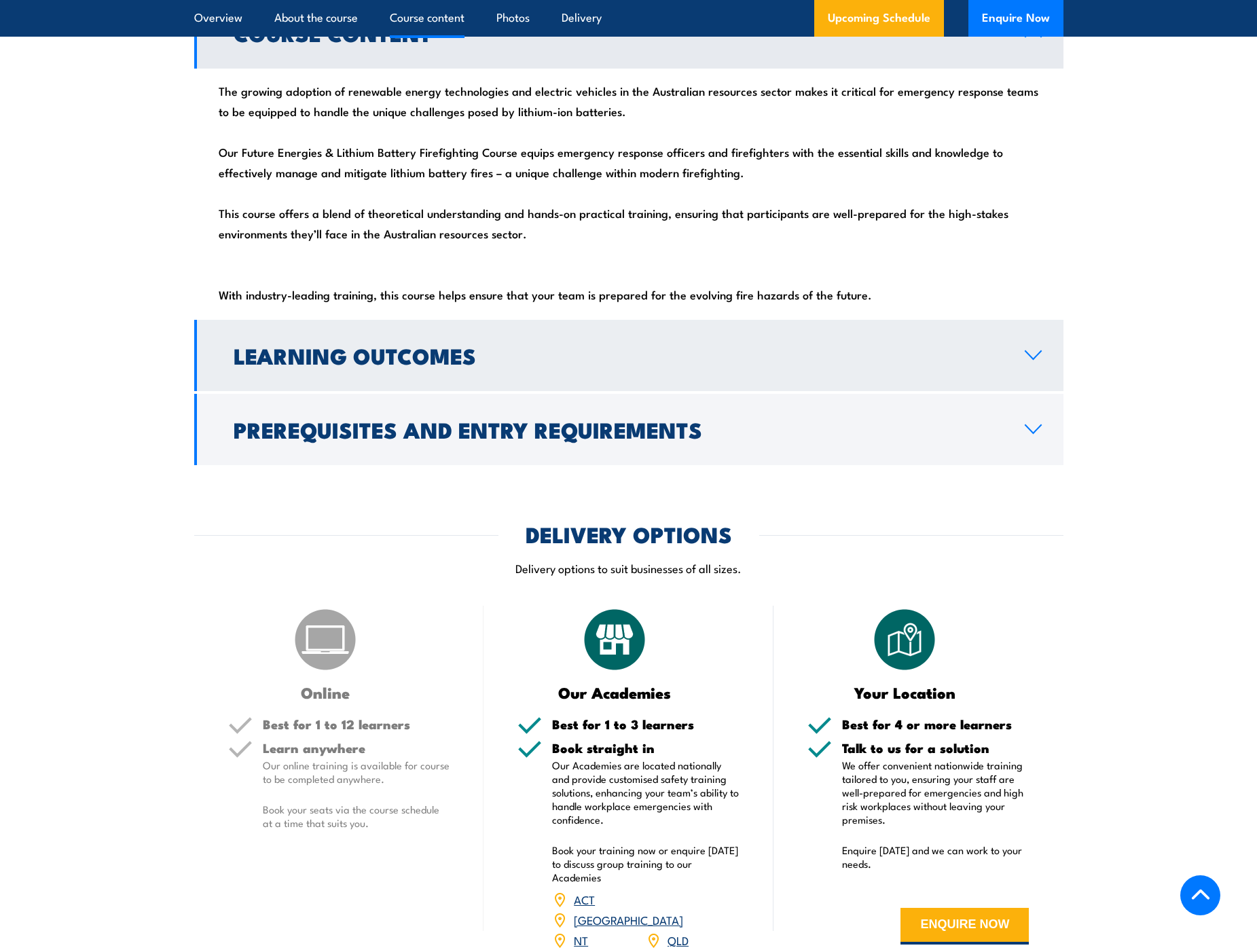
click at [425, 391] on link "Learning Outcomes" at bounding box center [629, 355] width 870 height 71
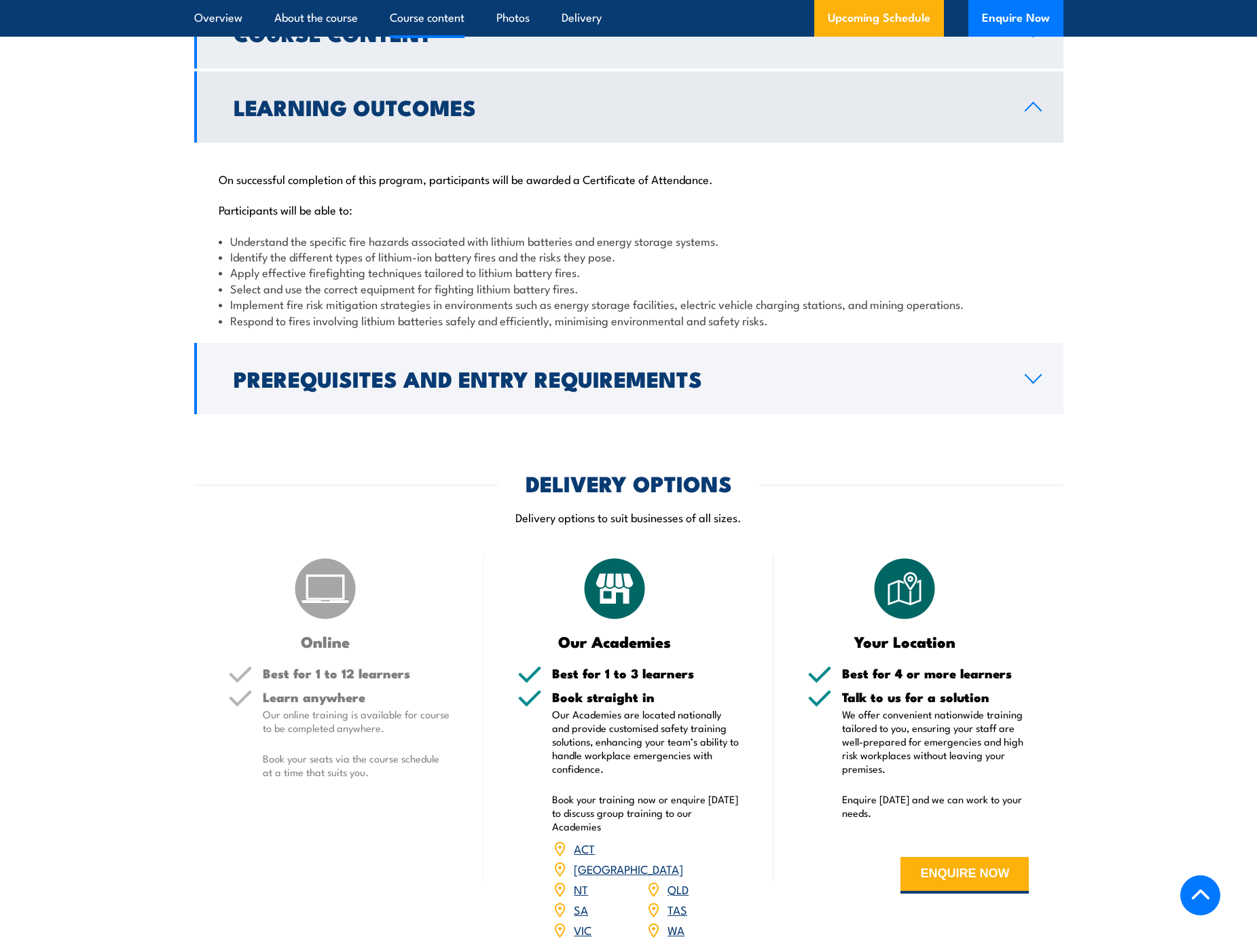
scroll to position [1290, 0]
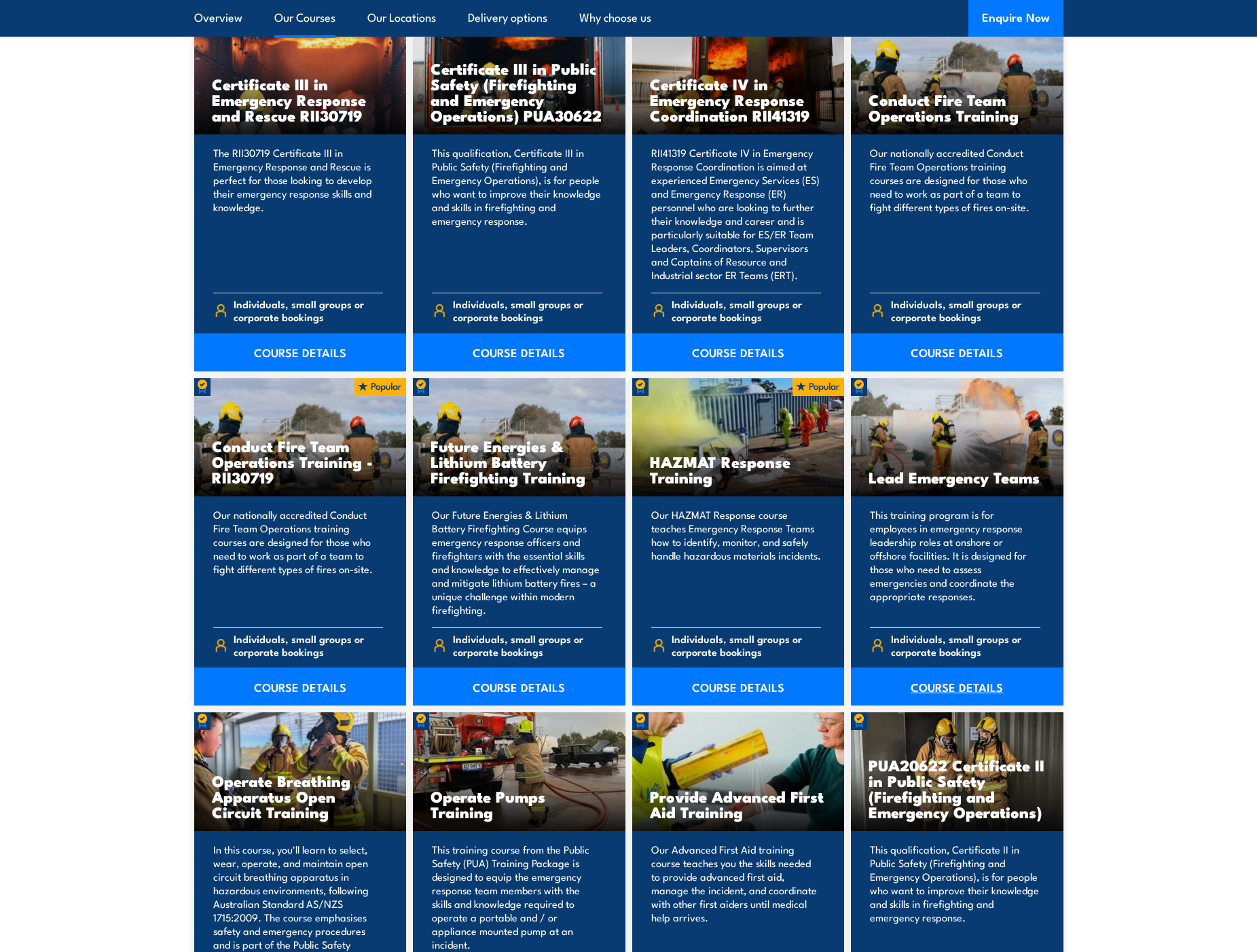
click at [965, 690] on link "COURSE DETAILS" at bounding box center [958, 686] width 213 height 38
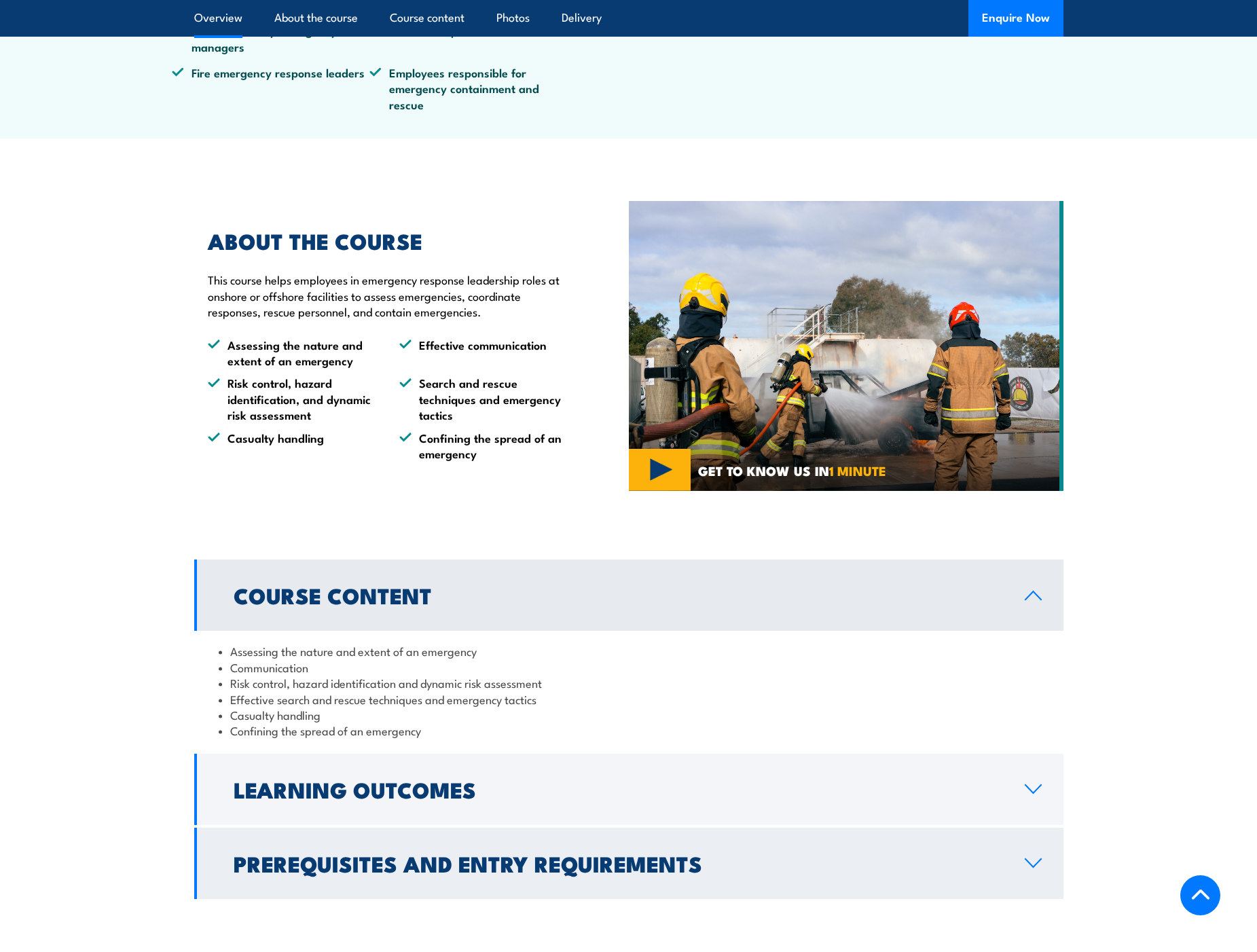
scroll to position [883, 0]
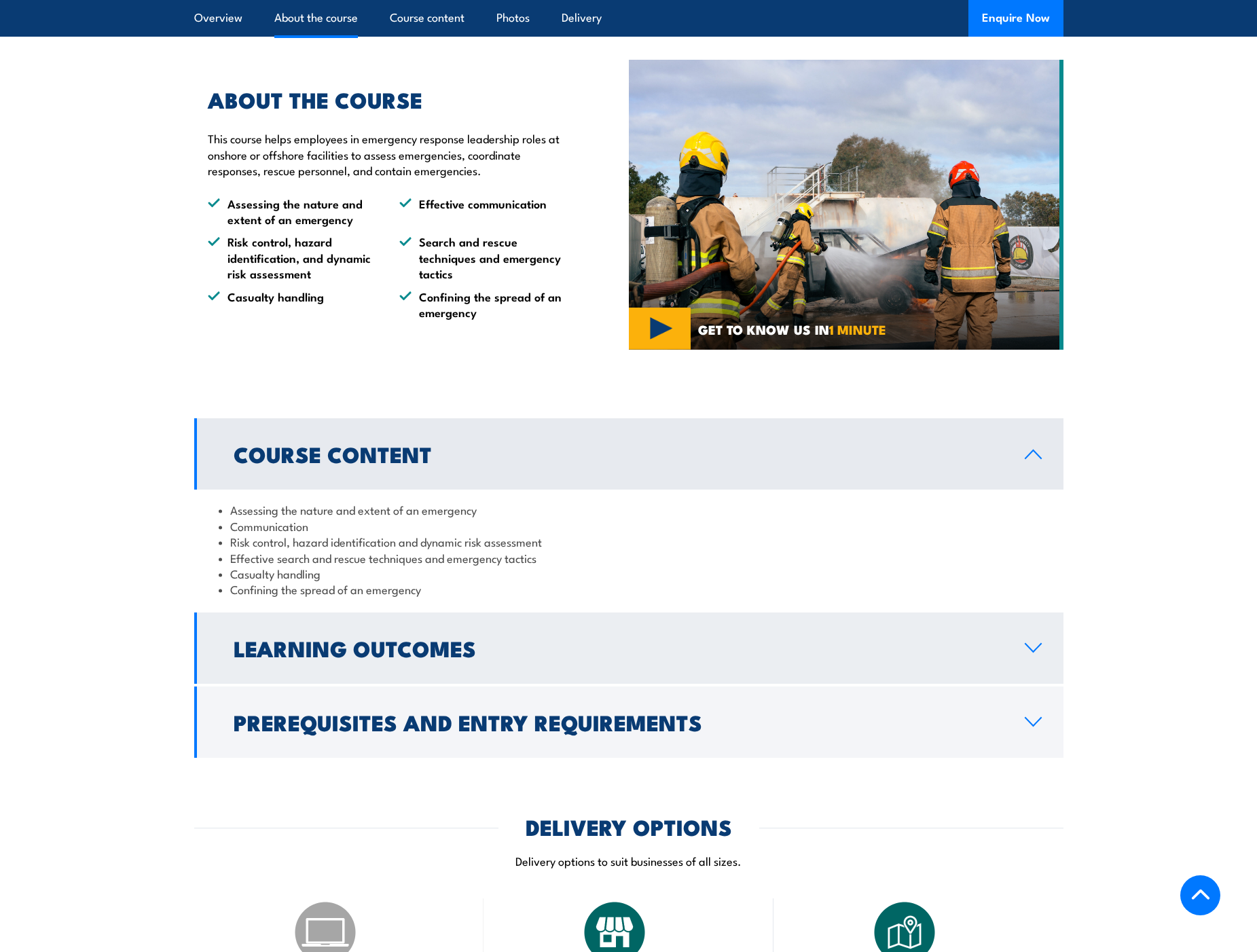
click at [453, 649] on h2 "Learning Outcomes" at bounding box center [618, 647] width 769 height 19
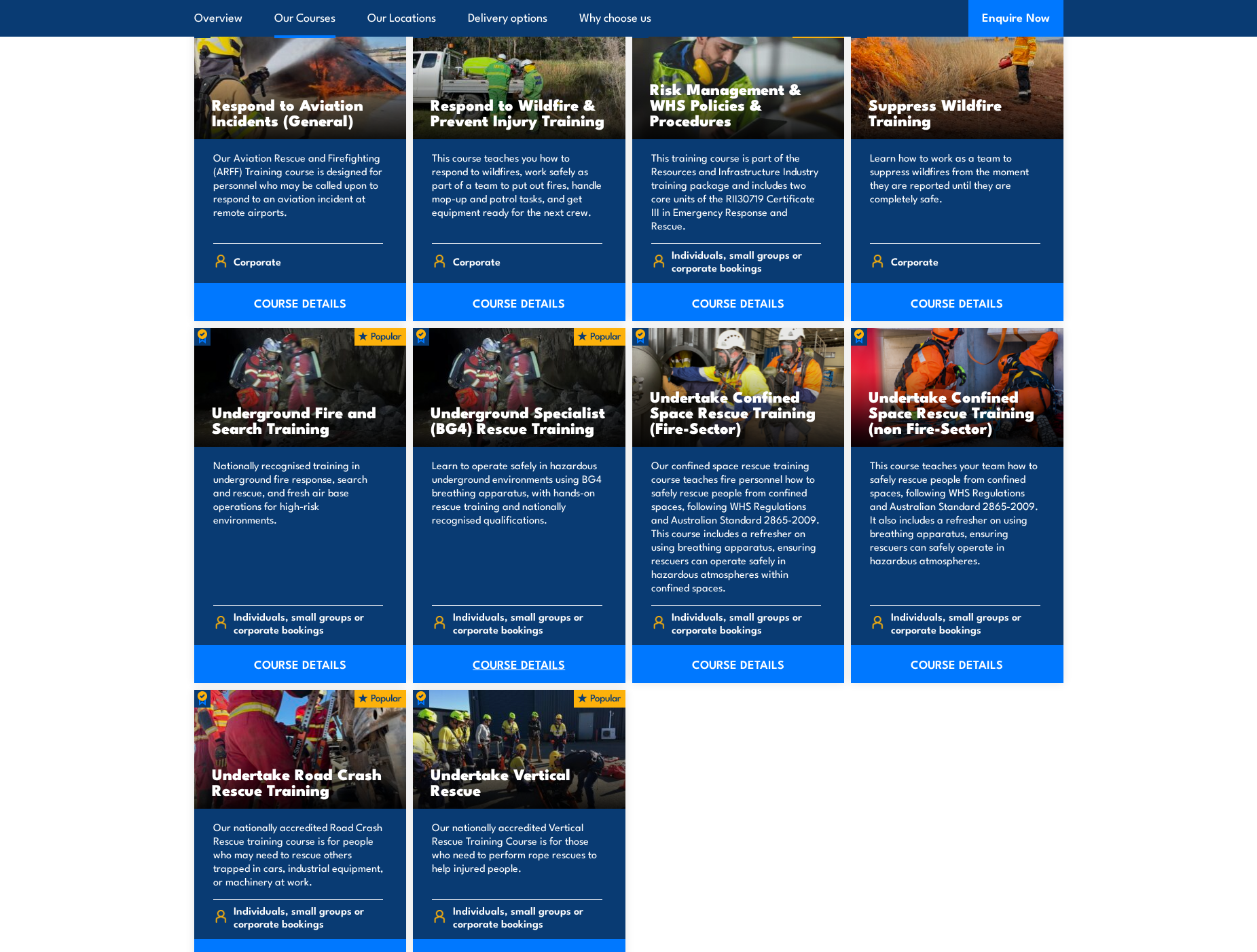
scroll to position [2225, 0]
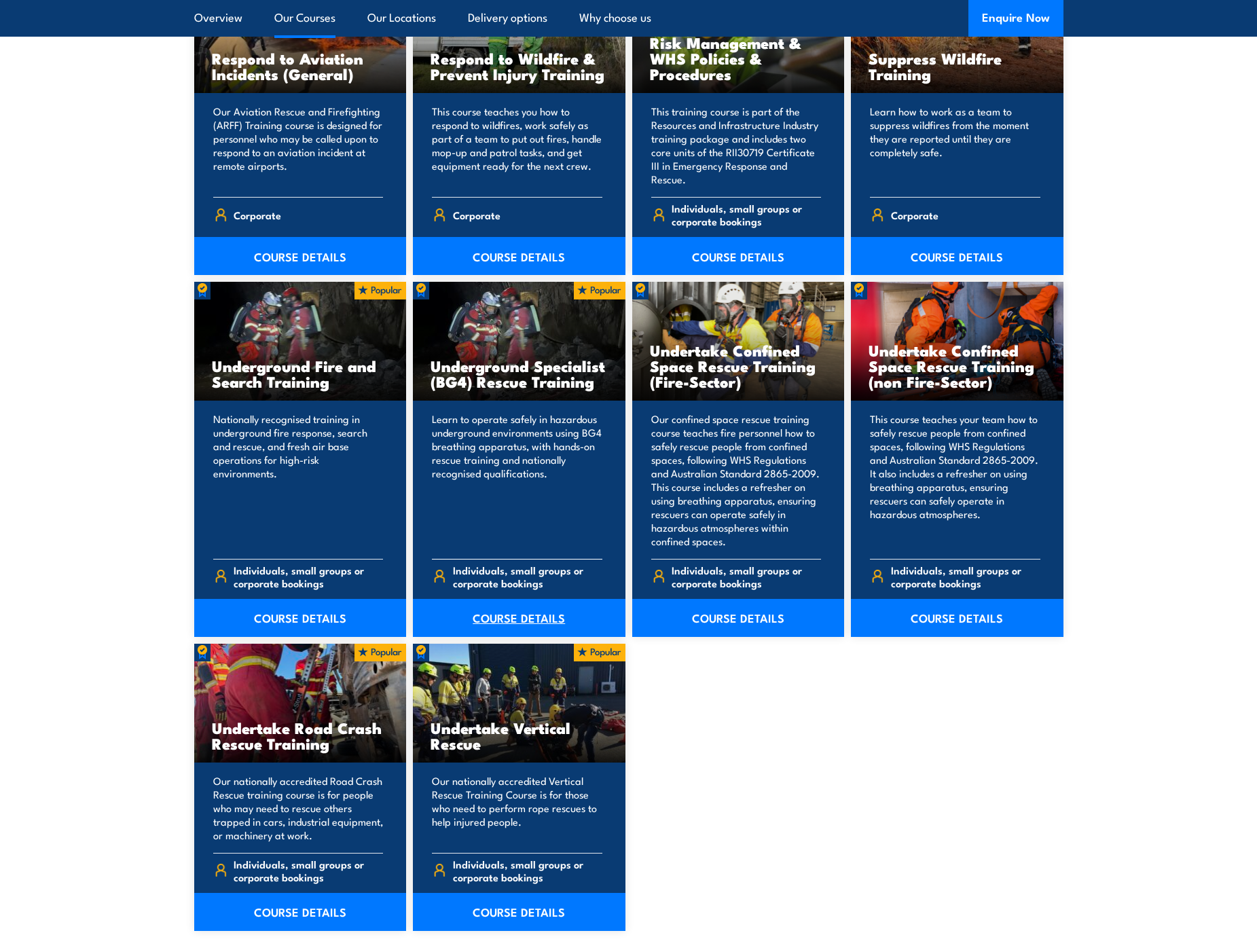
click at [515, 622] on link "COURSE DETAILS" at bounding box center [519, 618] width 213 height 38
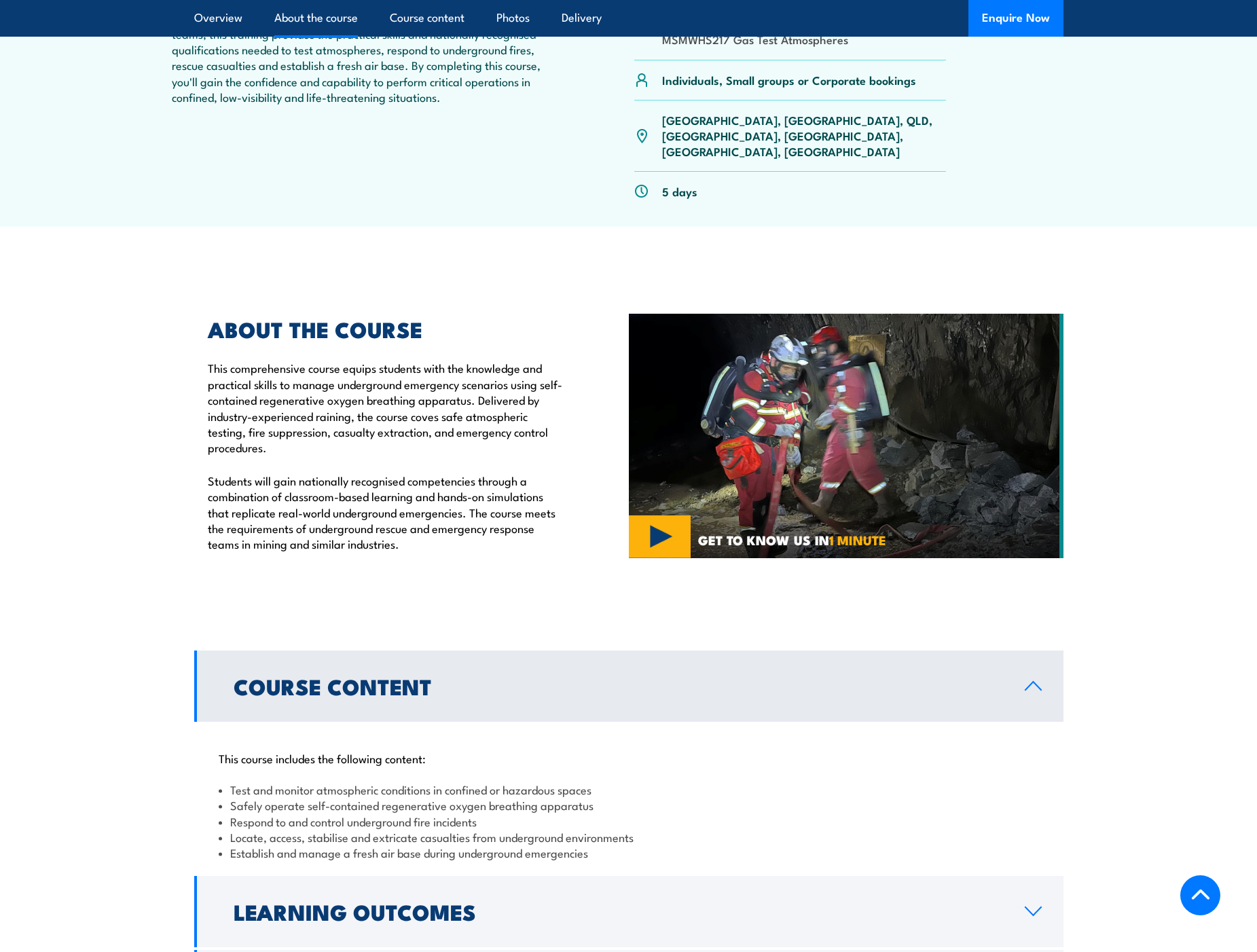
scroll to position [883, 0]
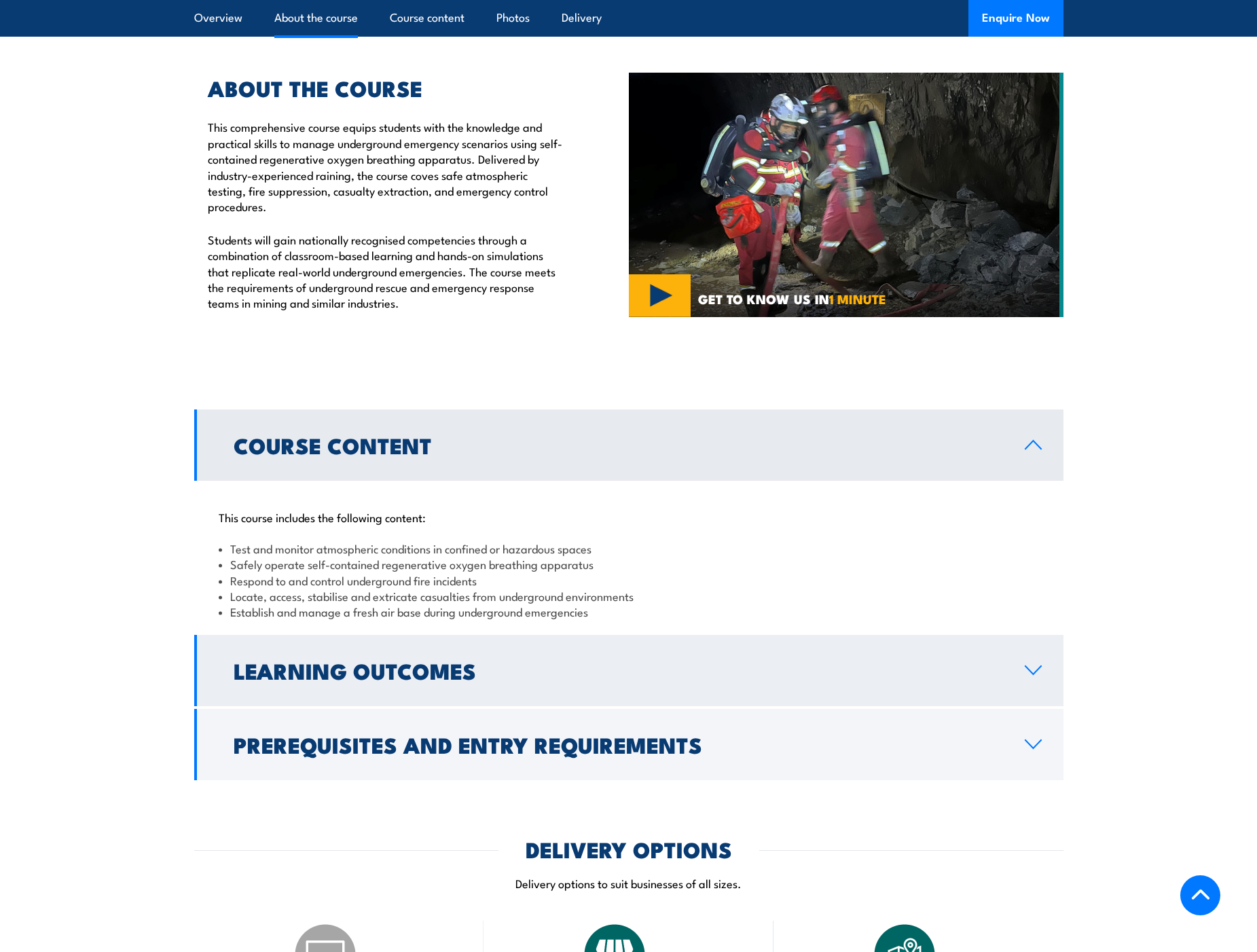
click at [465, 660] on h2 "Learning Outcomes" at bounding box center [618, 670] width 769 height 19
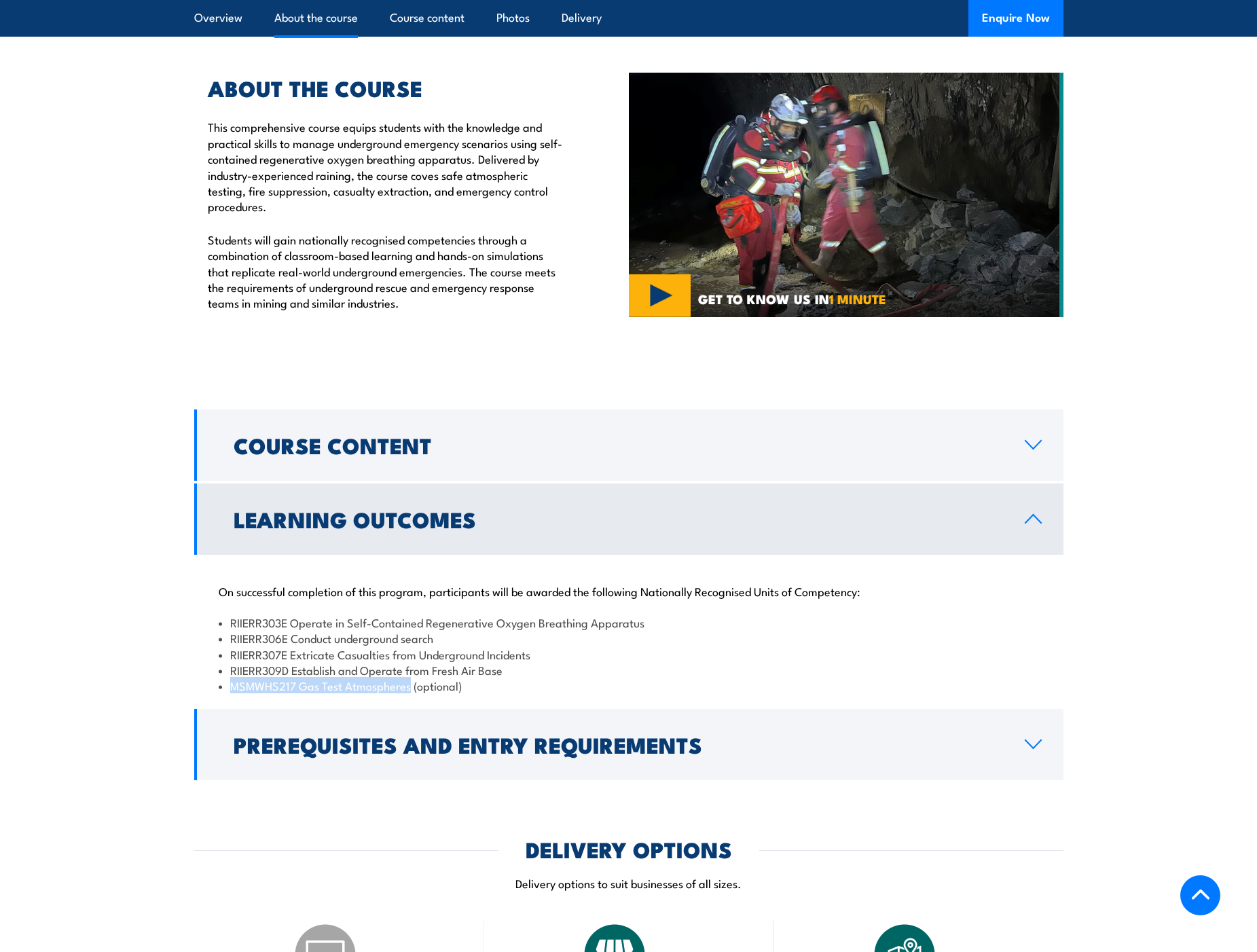
drag, startPoint x: 231, startPoint y: 637, endPoint x: 408, endPoint y: 637, distance: 177.0
click at [408, 678] on li "MSMWHS217 Gas Test Atmospheres (optional)" at bounding box center [629, 686] width 821 height 15
drag, startPoint x: 408, startPoint y: 637, endPoint x: 393, endPoint y: 640, distance: 15.3
copy li "MSMWHS217 Gas Test Atmospheres"
